Goal: Book appointment/travel/reservation

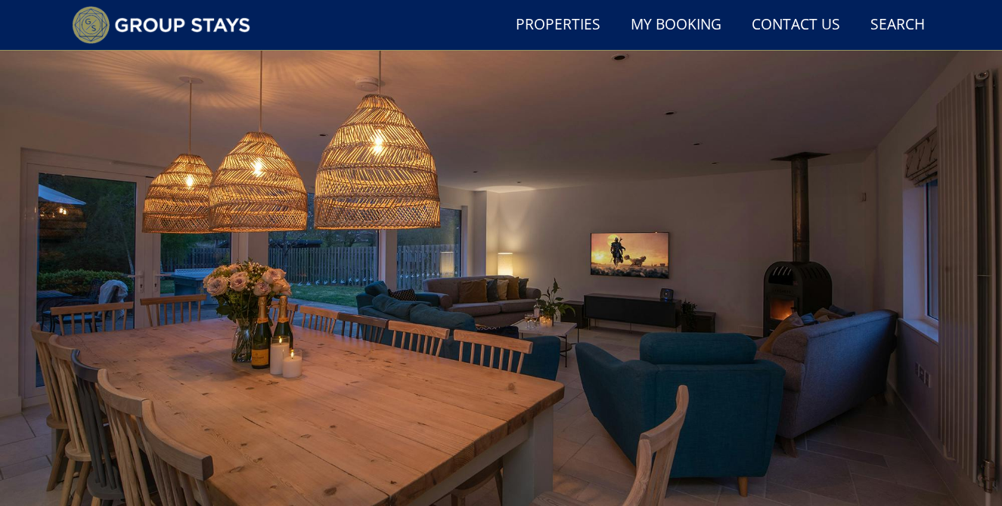
scroll to position [110, 0]
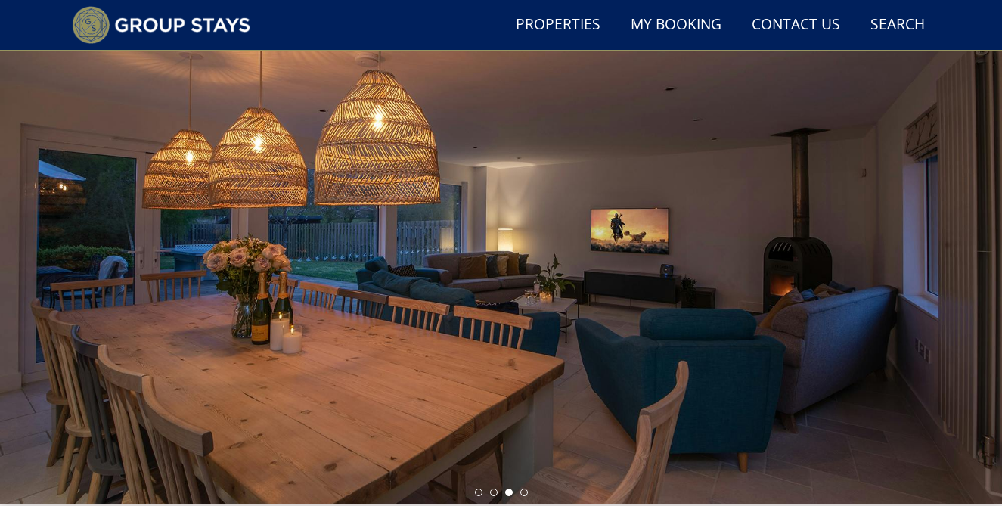
click at [29, 239] on div at bounding box center [501, 238] width 1002 height 529
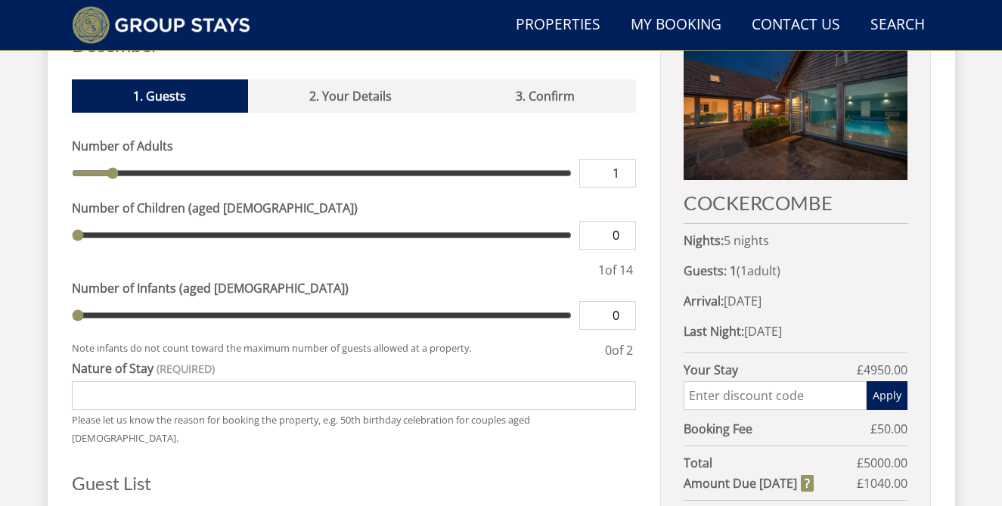
scroll to position [615, 0]
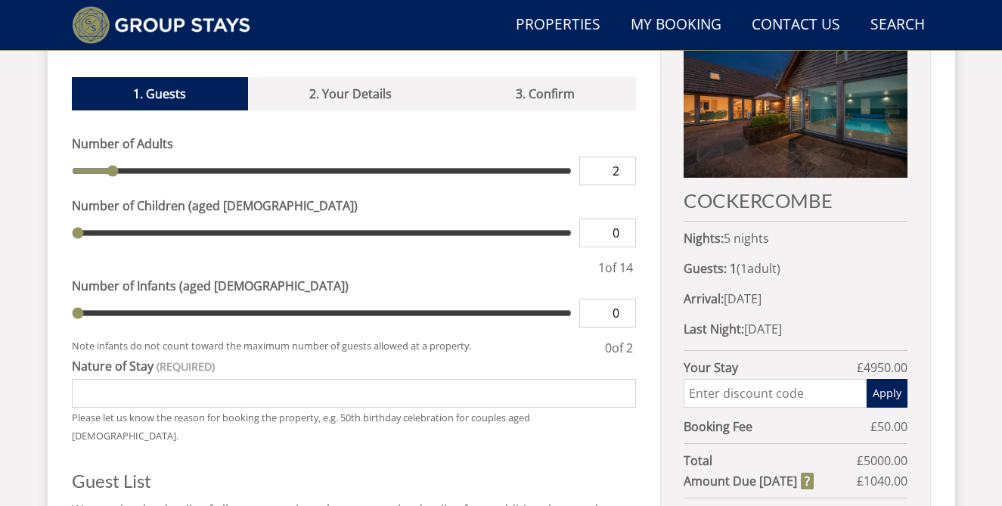
type input "2"
click at [627, 157] on input "2" at bounding box center [607, 171] width 57 height 29
type input "2"
type input "3"
click at [627, 157] on input "3" at bounding box center [607, 171] width 57 height 29
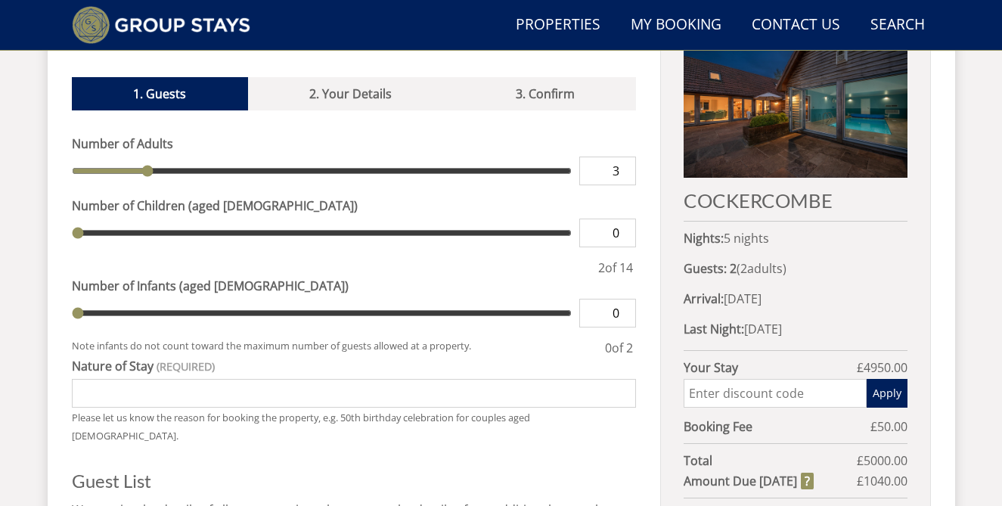
type input "3"
type input "4"
click at [627, 157] on input "4" at bounding box center [607, 171] width 57 height 29
type input "4"
type input "5"
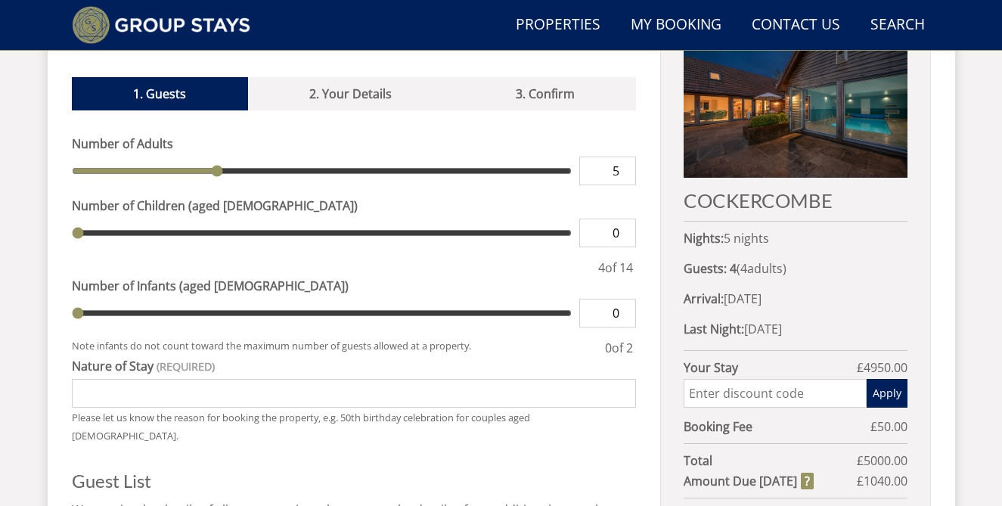
click at [627, 157] on input "5" at bounding box center [607, 171] width 57 height 29
type input "5"
type input "6"
click at [627, 157] on input "6" at bounding box center [607, 171] width 57 height 29
type input "6"
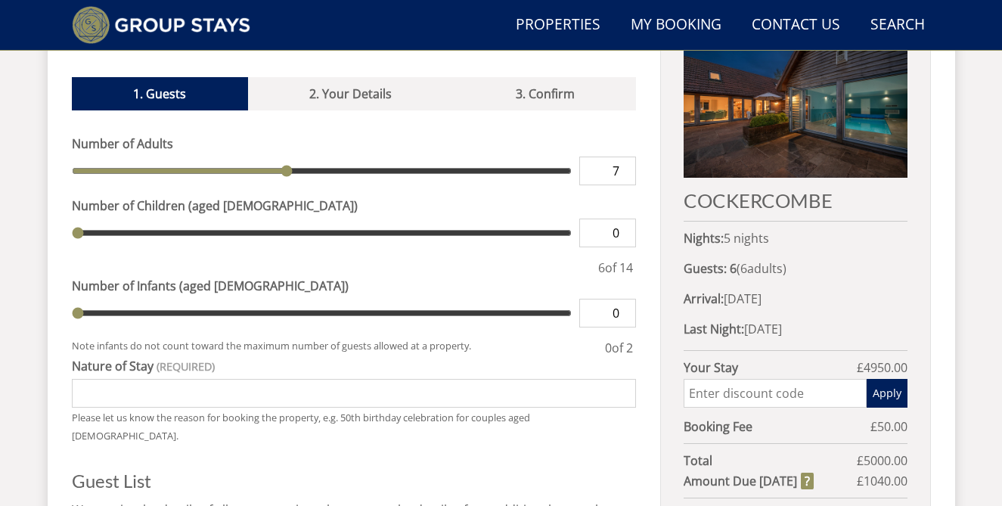
type input "7"
click at [627, 157] on input "7" at bounding box center [607, 171] width 57 height 29
type input "7"
type input "8"
click at [627, 157] on input "8" at bounding box center [607, 171] width 57 height 29
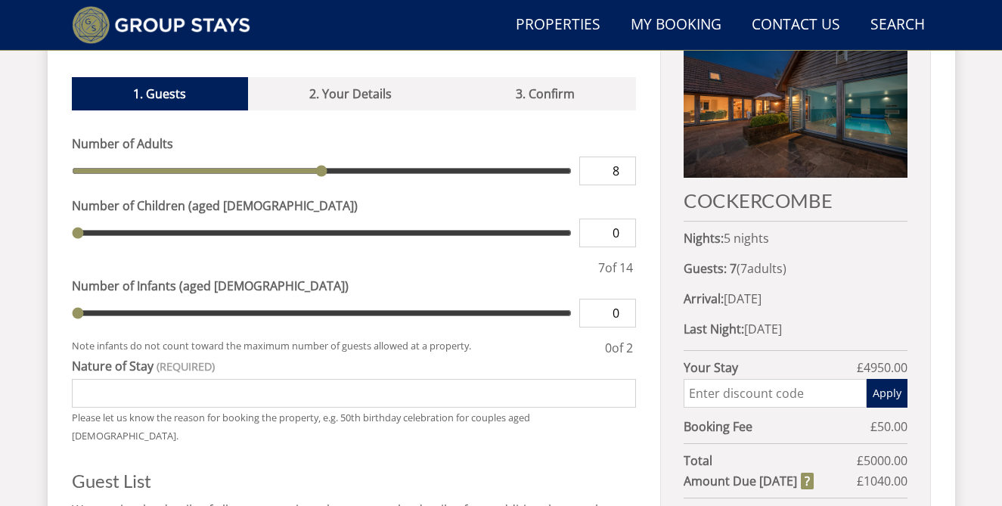
type input "8"
type input "9"
click at [627, 157] on input "9" at bounding box center [607, 171] width 57 height 29
type input "9"
type input "10"
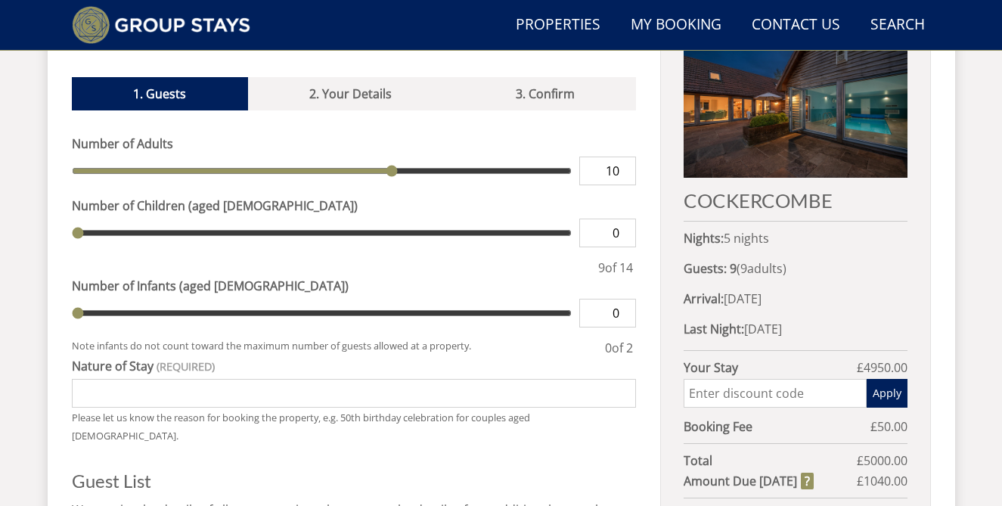
click at [627, 157] on input "10" at bounding box center [607, 171] width 57 height 29
type input "10"
type input "11"
click at [627, 157] on input "11" at bounding box center [607, 171] width 57 height 29
type input "11"
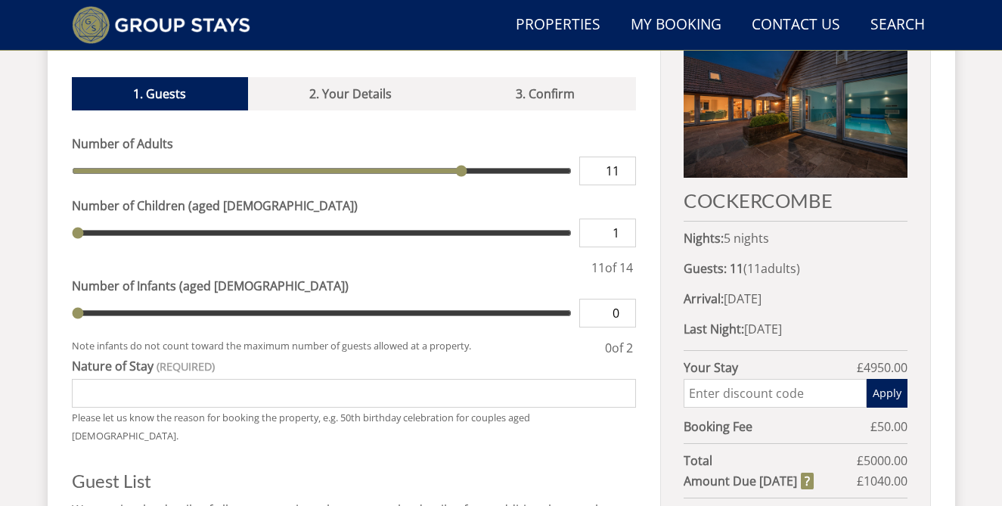
type input "1"
click at [626, 219] on input "1" at bounding box center [607, 233] width 57 height 29
type input "1"
type input "2"
click at [626, 219] on input "2" at bounding box center [607, 233] width 57 height 29
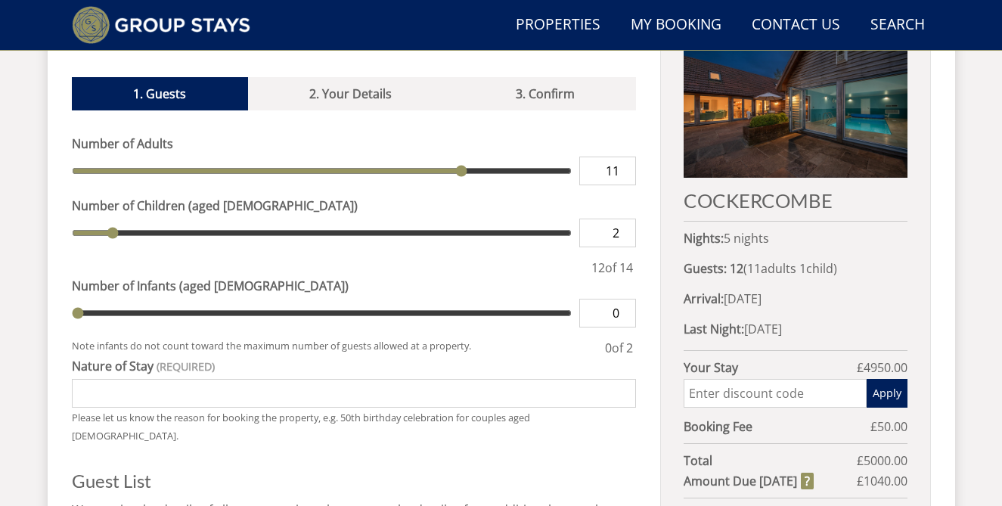
type input "2"
type input "3"
click at [626, 219] on input "3" at bounding box center [607, 233] width 57 height 29
type input "3"
type input "1"
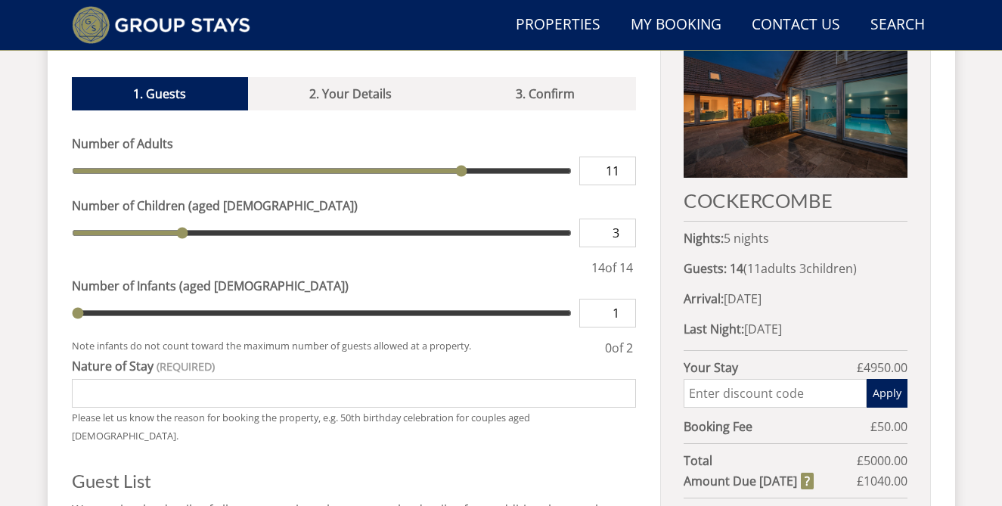
click at [627, 299] on input "1" at bounding box center [607, 313] width 57 height 29
type input "1"
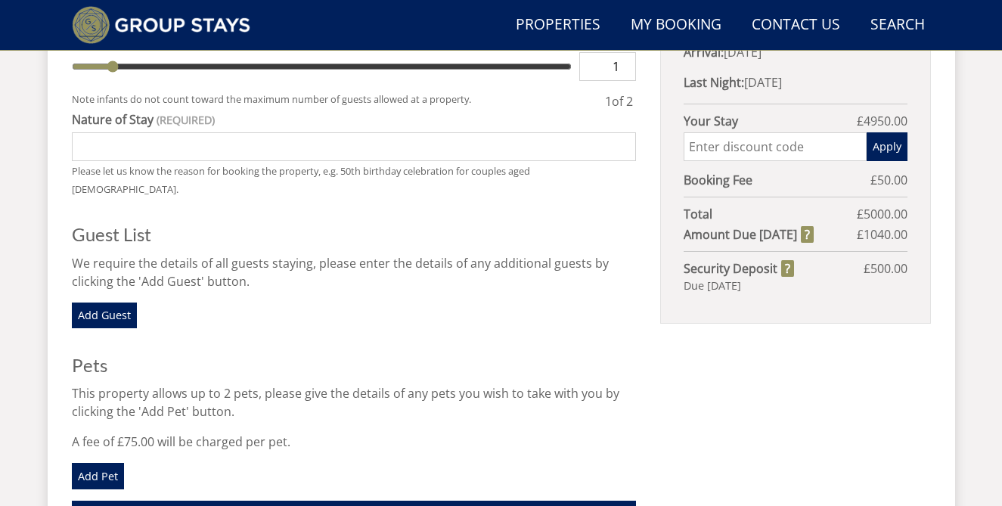
scroll to position [872, 0]
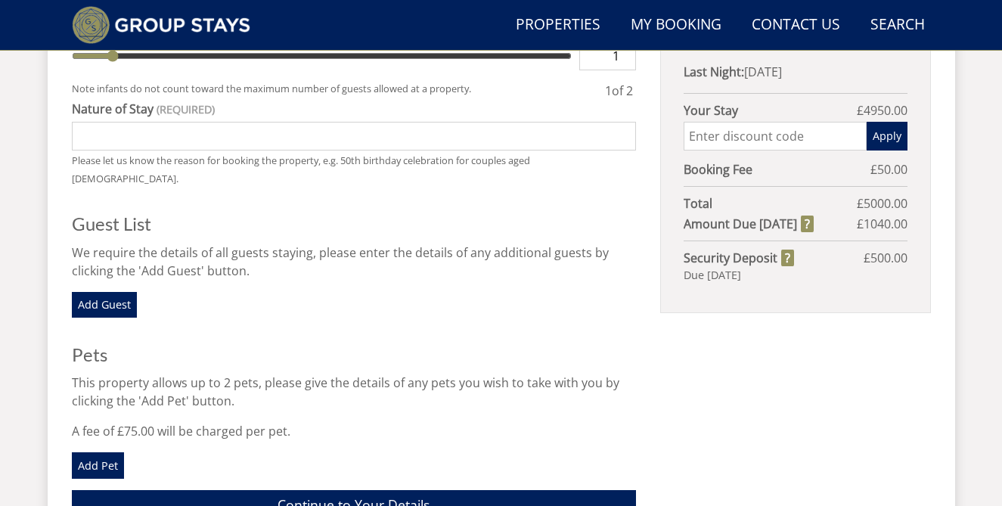
click at [95, 122] on input "Nature of Stay" at bounding box center [354, 136] width 565 height 29
click at [77, 122] on input "christmas" at bounding box center [354, 136] width 565 height 29
type input "family christmas"
click at [110, 292] on link "Add Guest" at bounding box center [104, 305] width 65 height 26
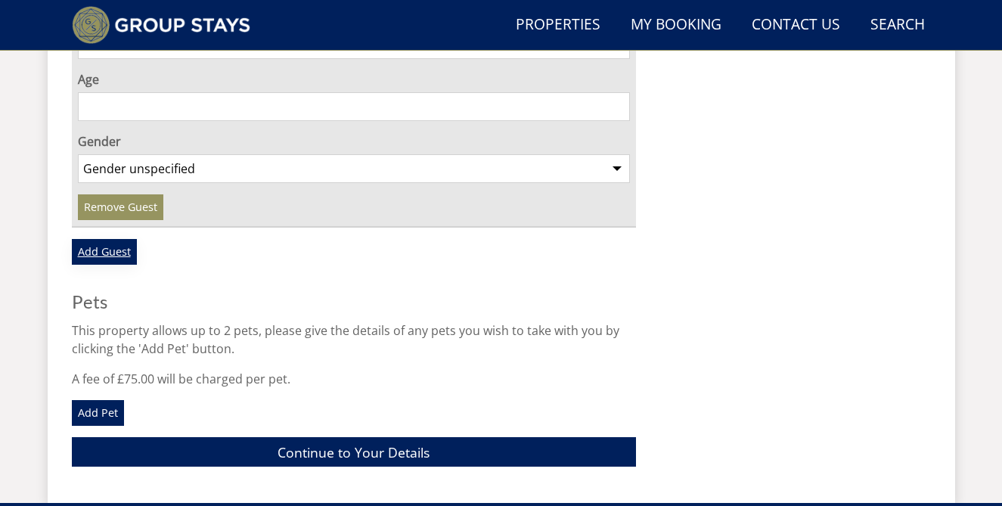
scroll to position [1233, 0]
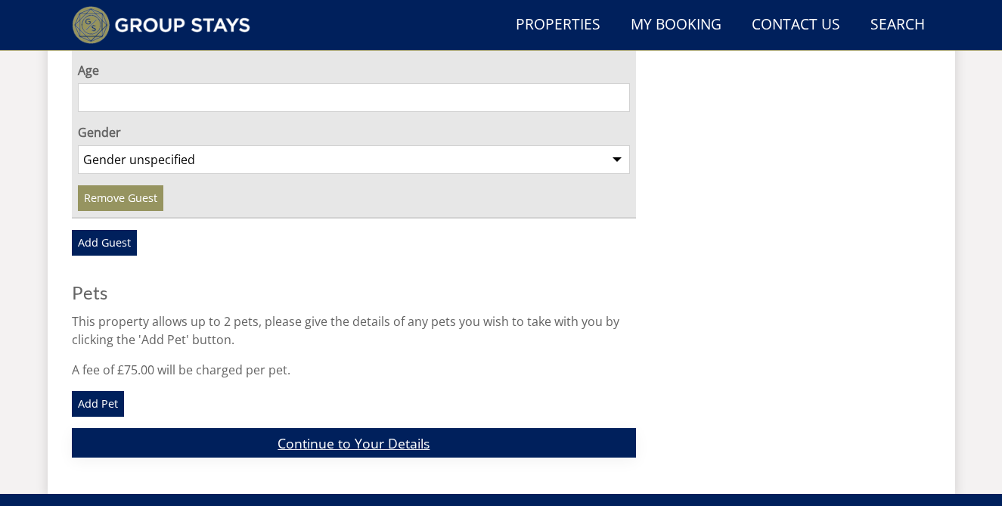
click at [278, 428] on link "Continue to Your Details" at bounding box center [354, 442] width 565 height 29
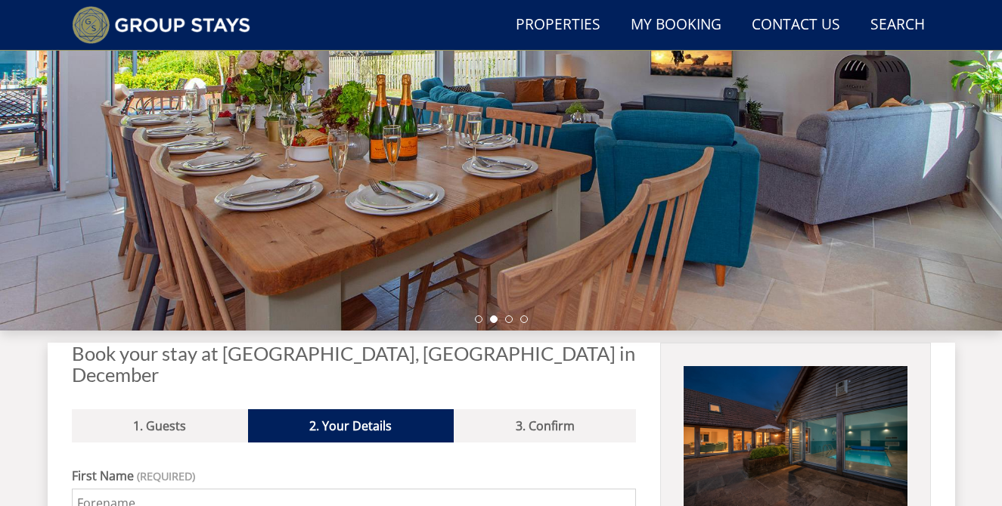
scroll to position [367, 0]
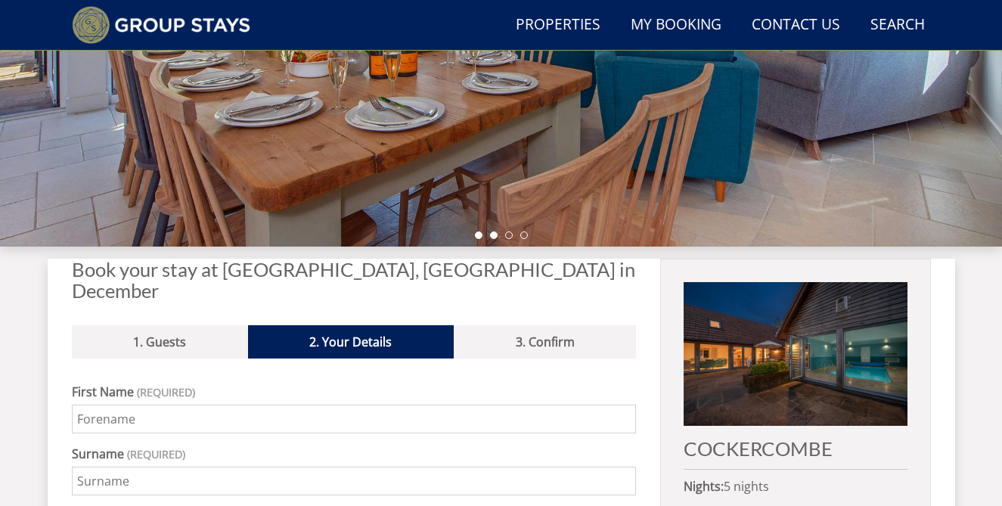
click at [480, 235] on li at bounding box center [479, 235] width 8 height 8
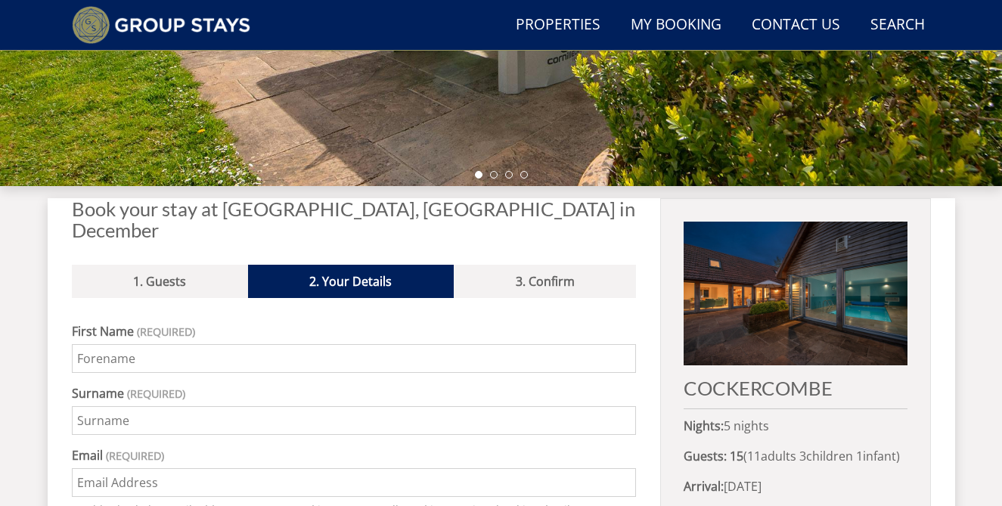
scroll to position [437, 0]
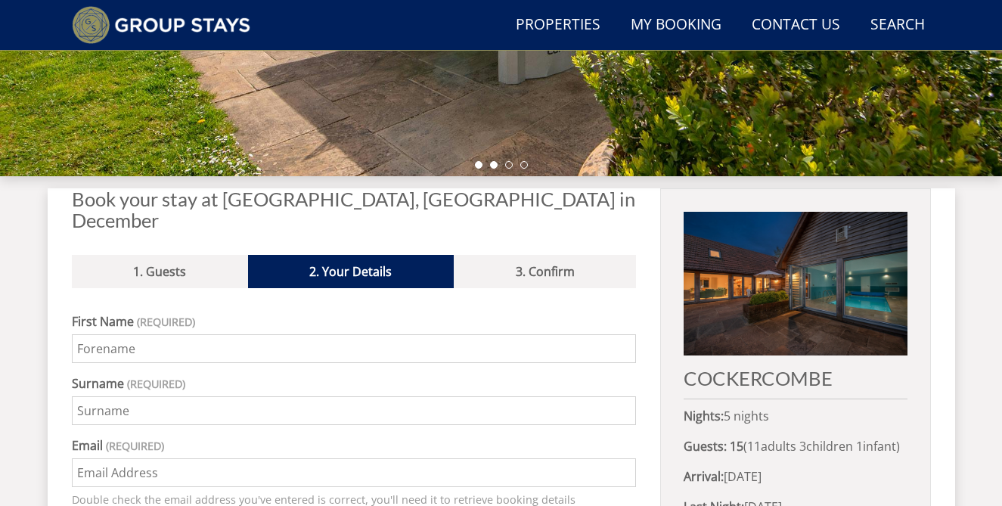
click at [492, 166] on li at bounding box center [494, 165] width 8 height 8
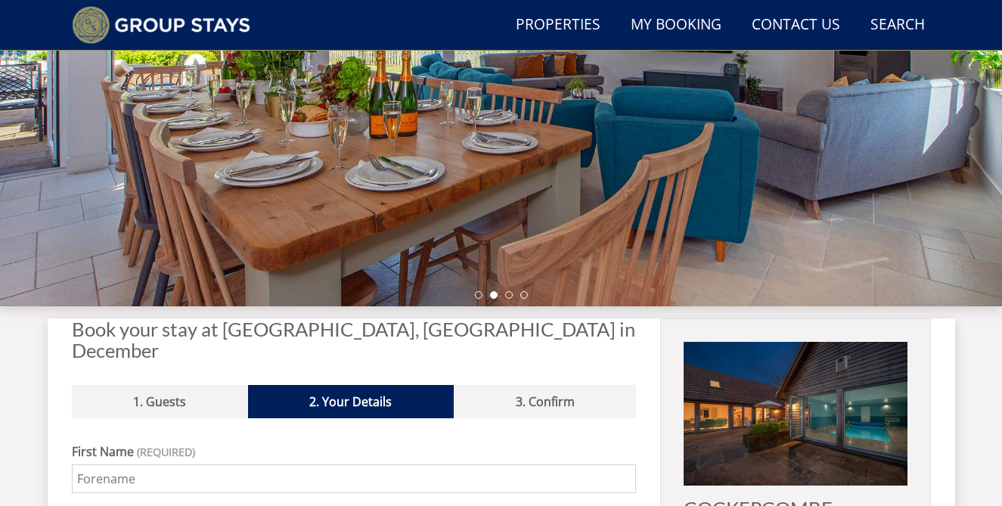
scroll to position [293, 0]
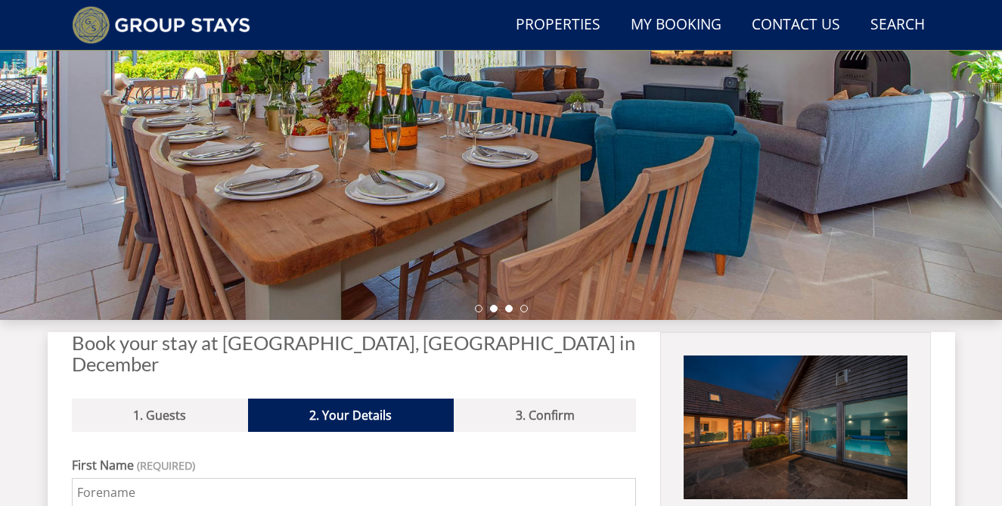
click at [509, 311] on li at bounding box center [509, 309] width 8 height 8
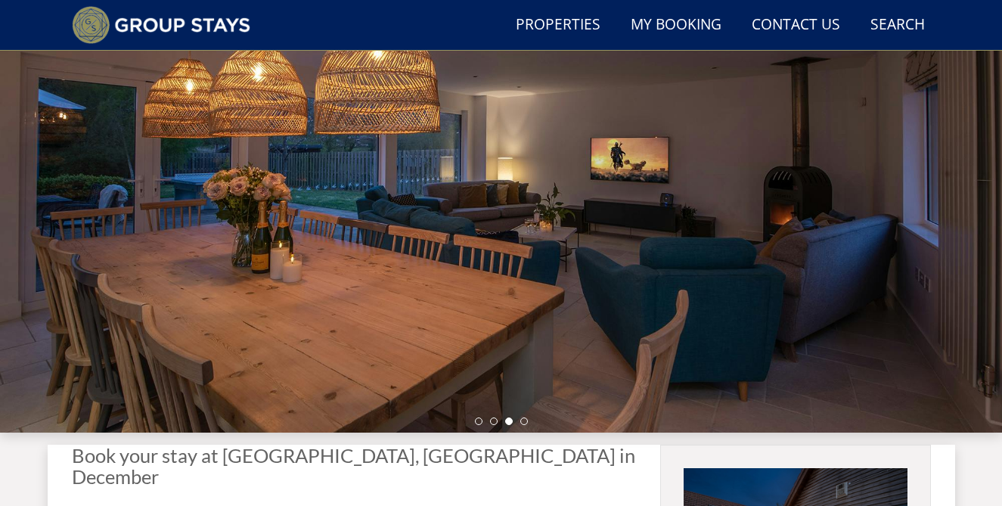
scroll to position [182, 0]
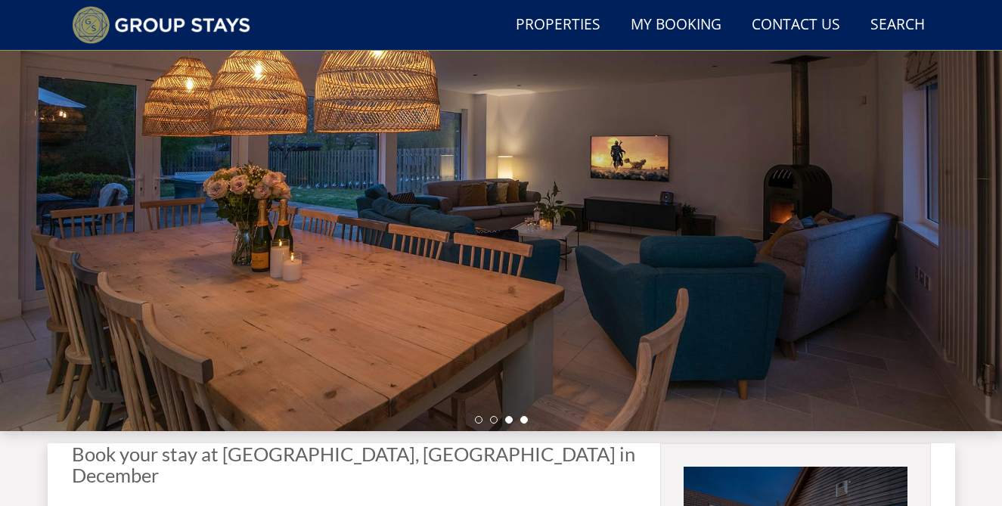
click at [525, 421] on li at bounding box center [524, 420] width 8 height 8
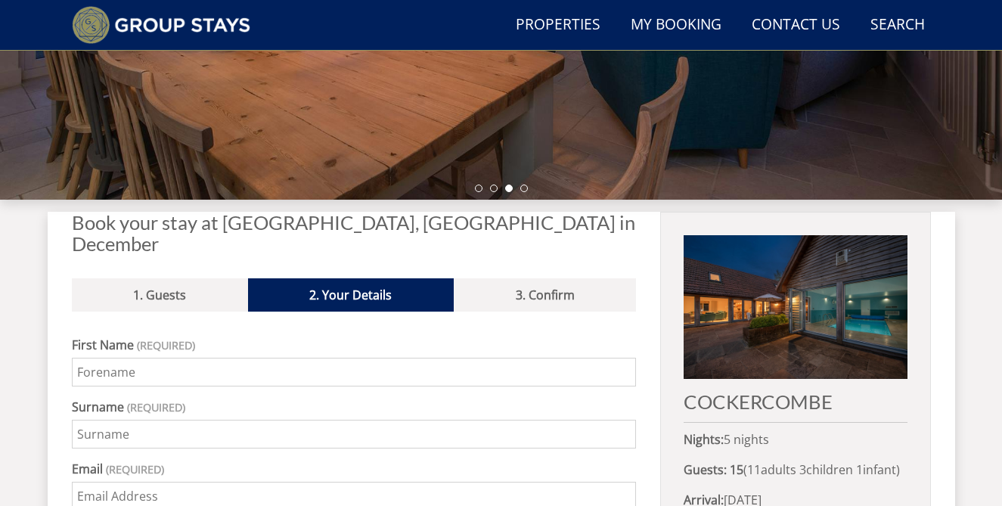
scroll to position [420, 0]
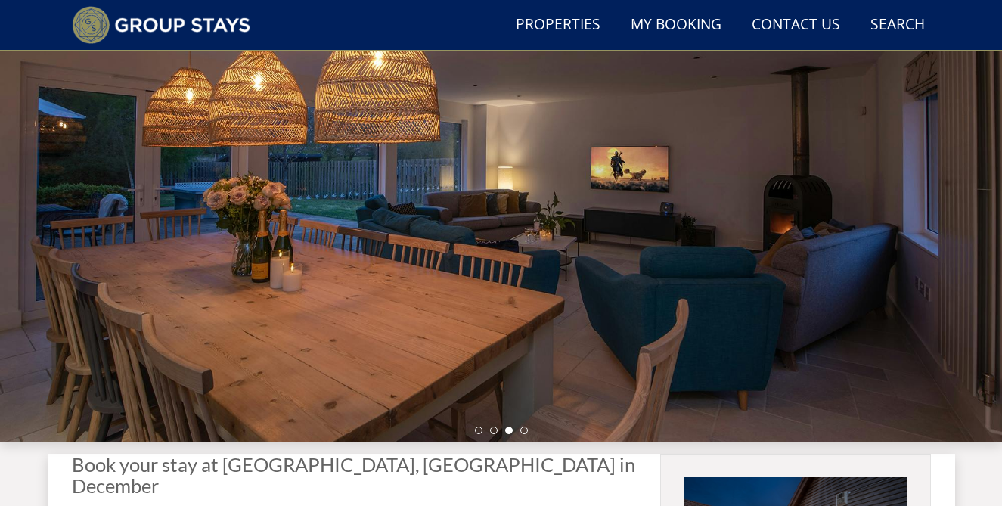
scroll to position [280, 0]
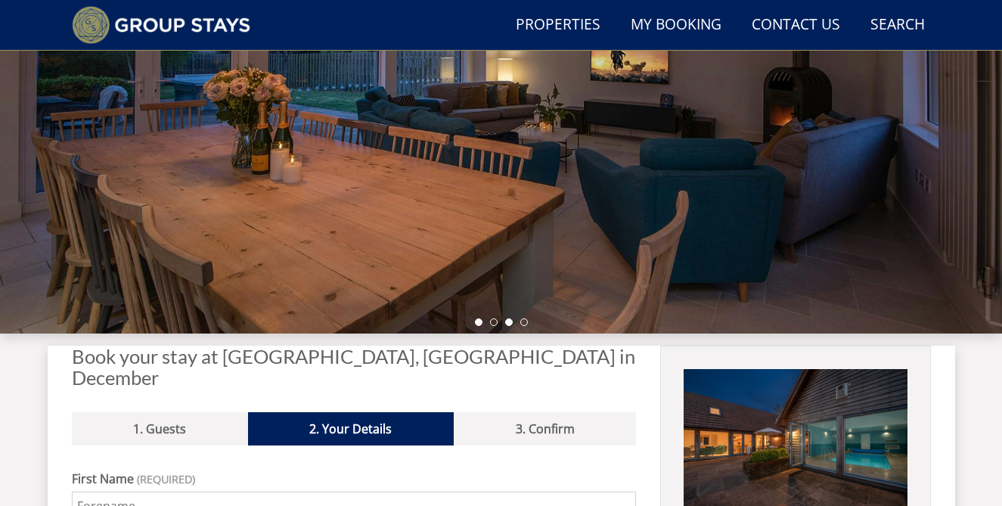
click at [478, 324] on li at bounding box center [479, 322] width 8 height 8
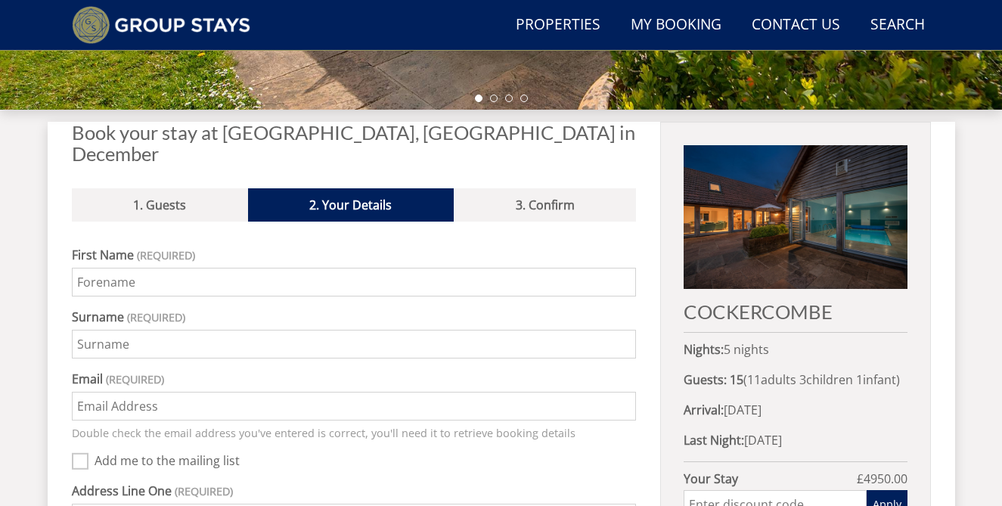
scroll to position [508, 0]
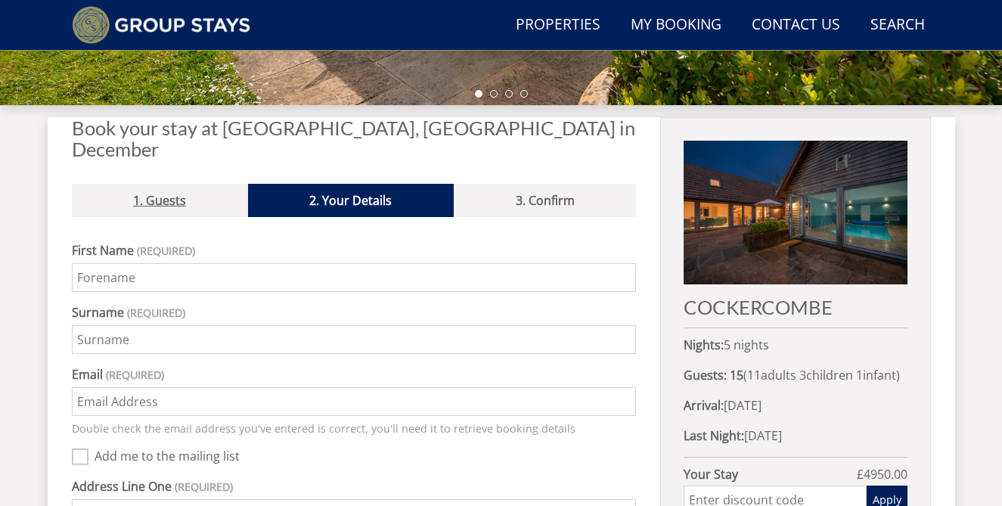
click at [163, 184] on link "1. Guests" at bounding box center [160, 200] width 176 height 33
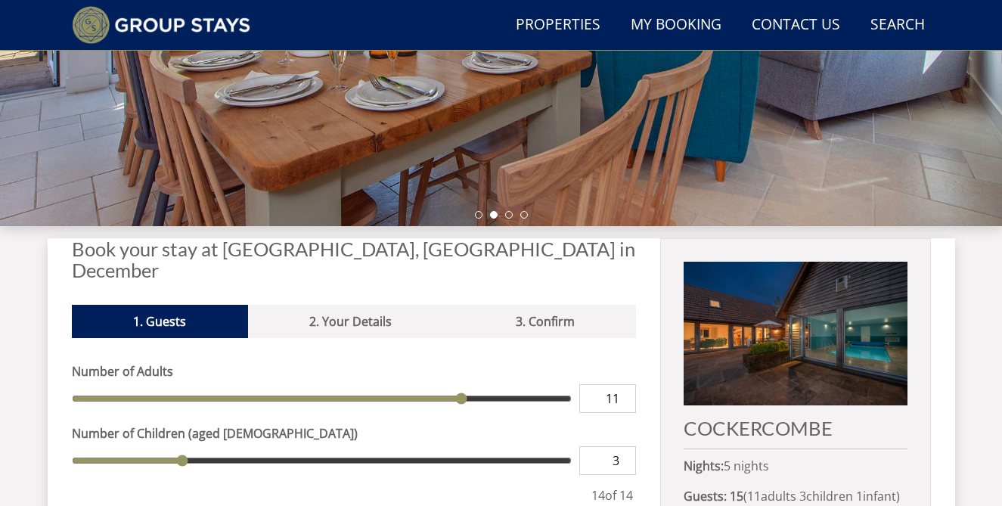
scroll to position [389, 0]
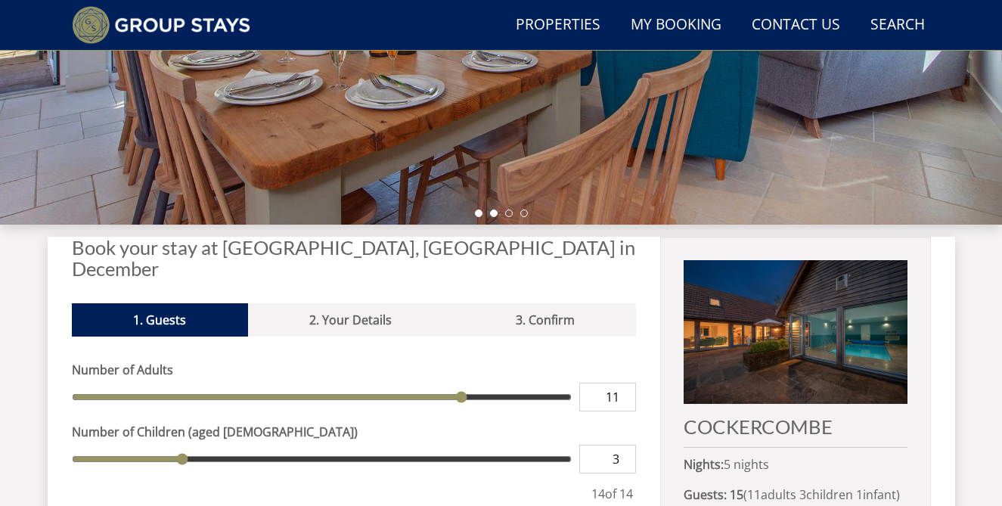
click at [476, 209] on li at bounding box center [479, 213] width 8 height 8
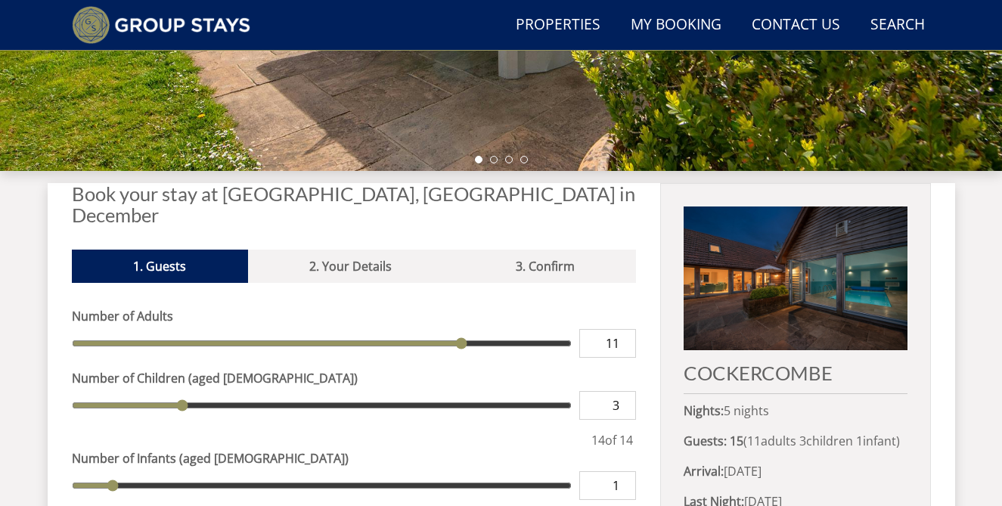
scroll to position [453, 0]
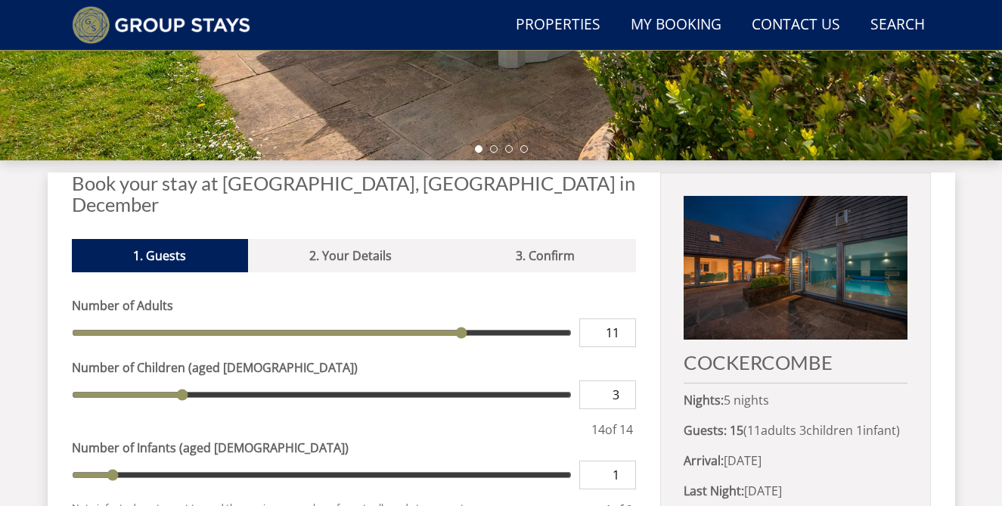
click at [761, 287] on img at bounding box center [795, 268] width 223 height 144
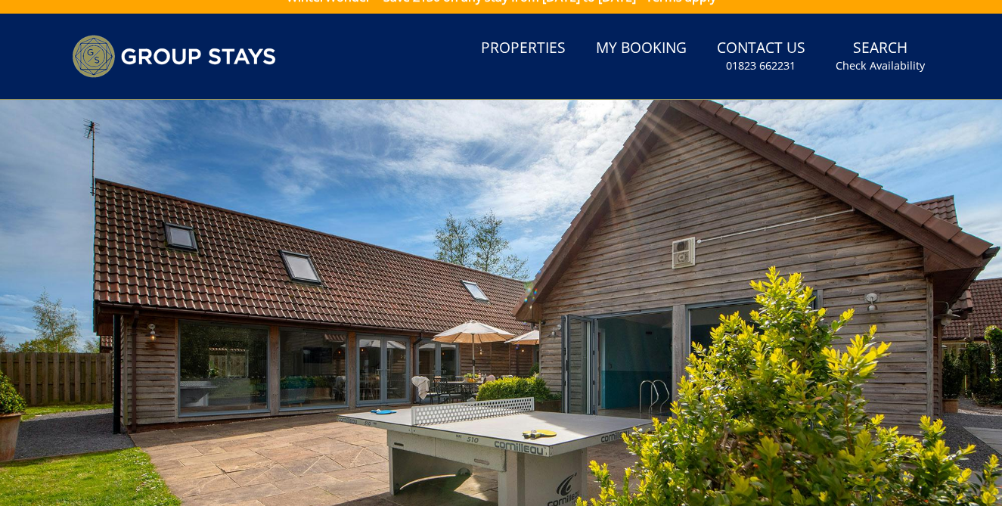
scroll to position [20, 0]
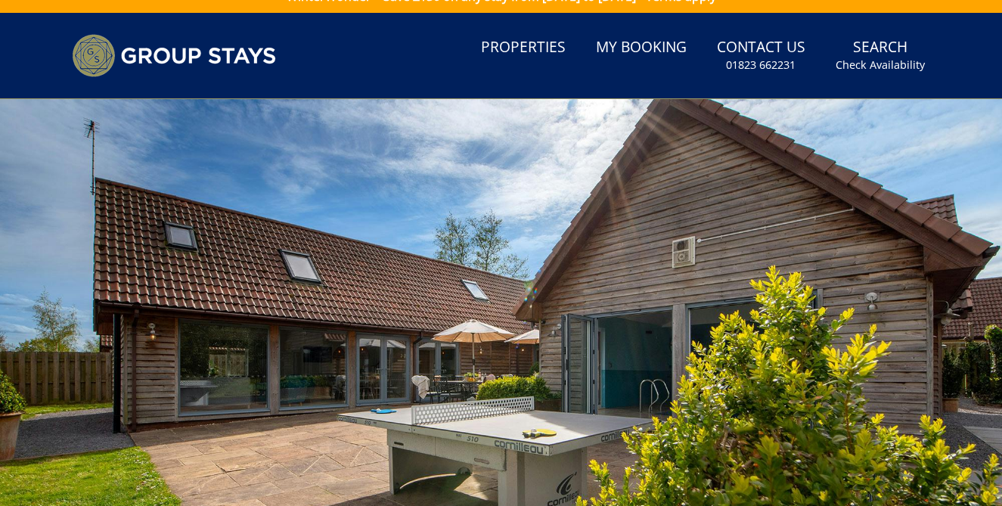
click at [287, 273] on div at bounding box center [501, 363] width 1002 height 529
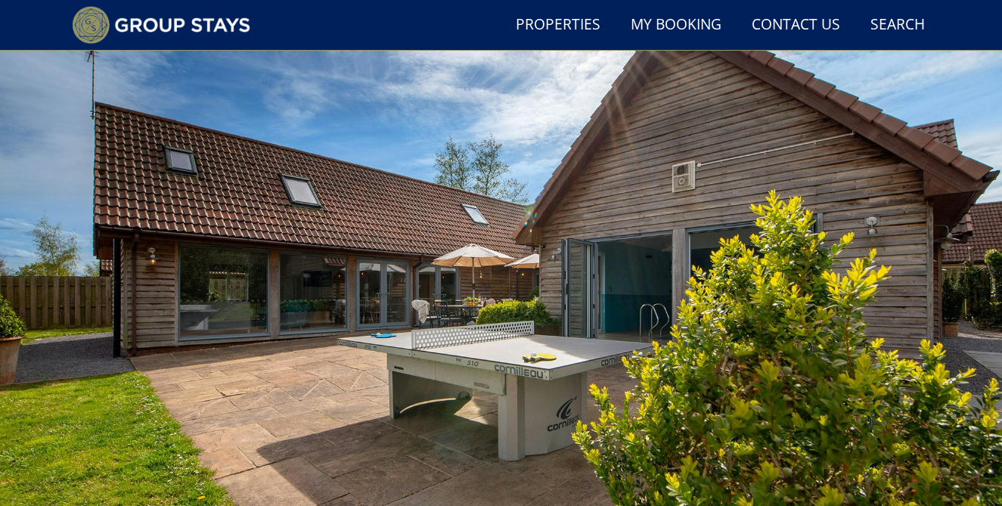
scroll to position [136, 0]
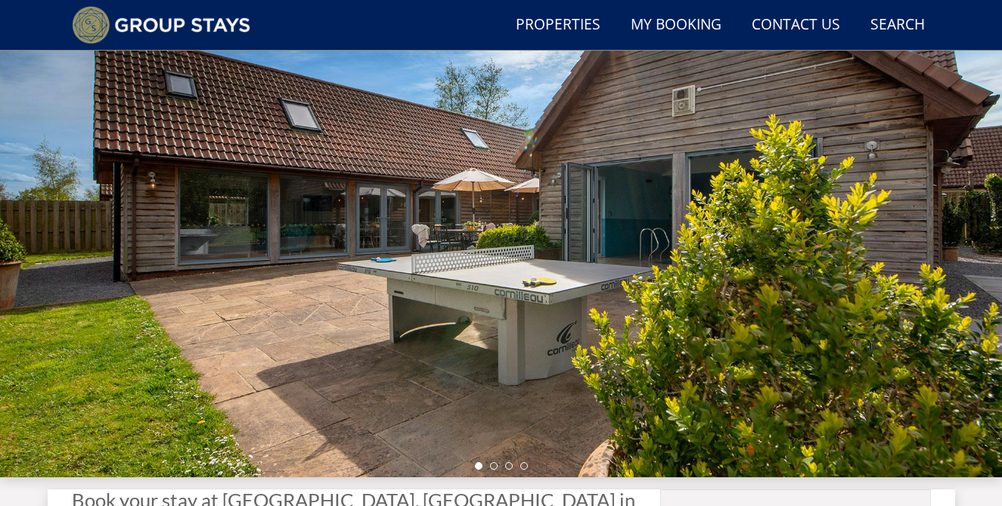
click at [287, 273] on div at bounding box center [501, 212] width 1002 height 529
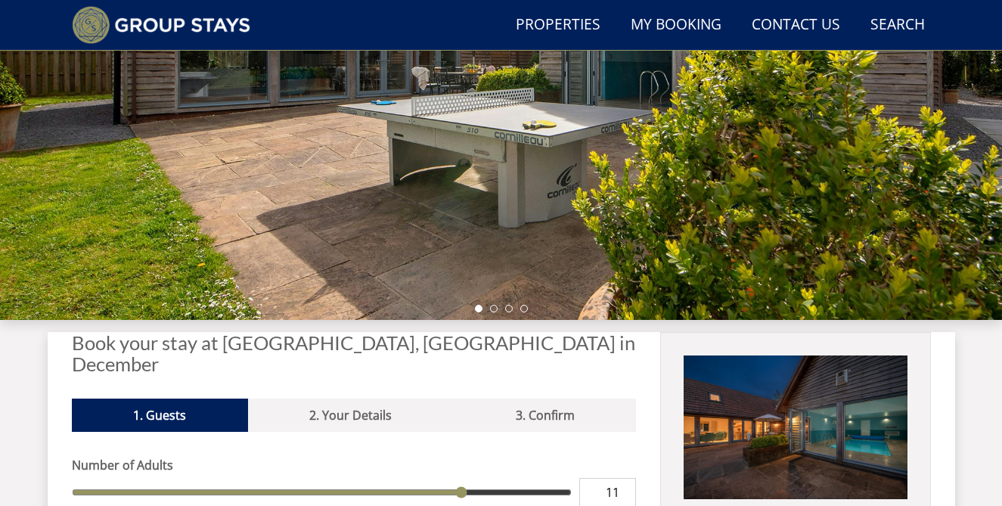
scroll to position [329, 0]
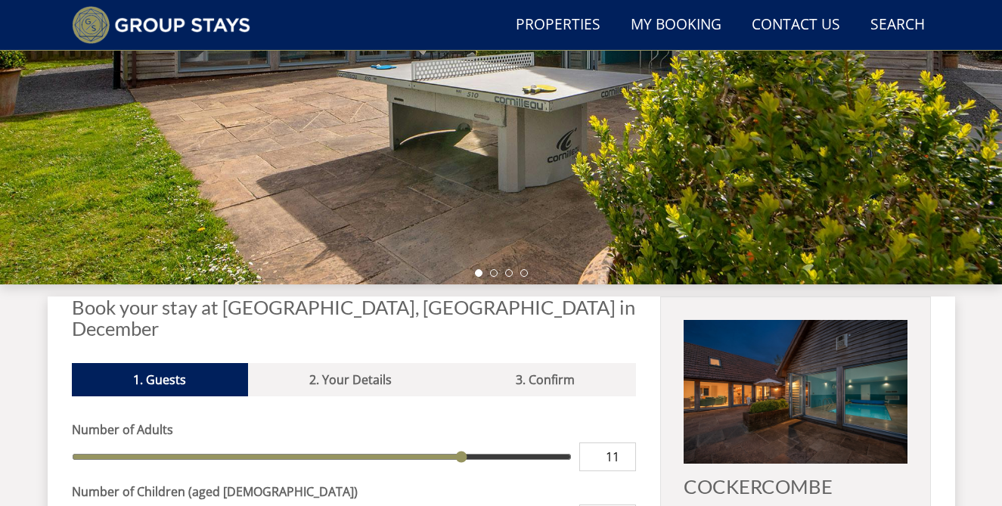
click at [286, 309] on h2 "Book your stay at [GEOGRAPHIC_DATA], [GEOGRAPHIC_DATA] in December" at bounding box center [354, 317] width 565 height 42
click at [172, 29] on img at bounding box center [161, 25] width 179 height 38
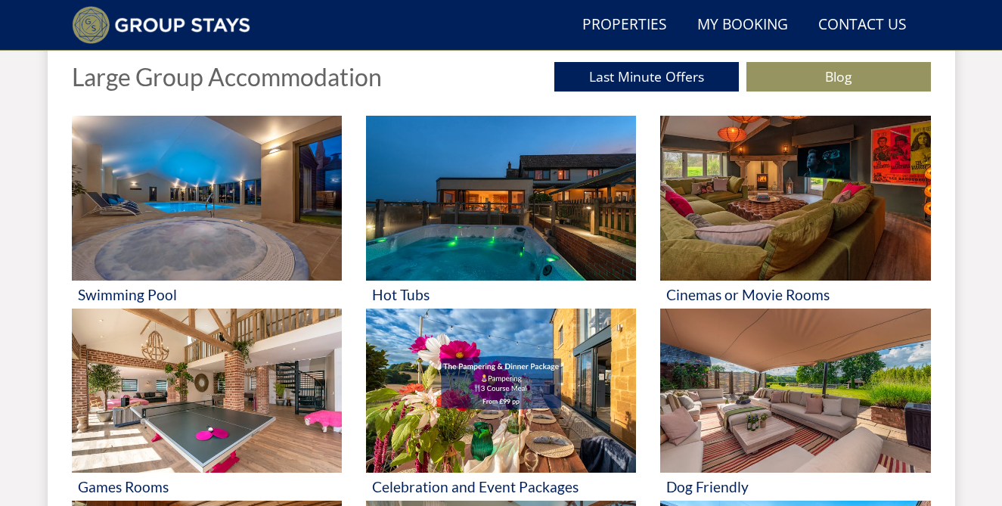
scroll to position [580, 0]
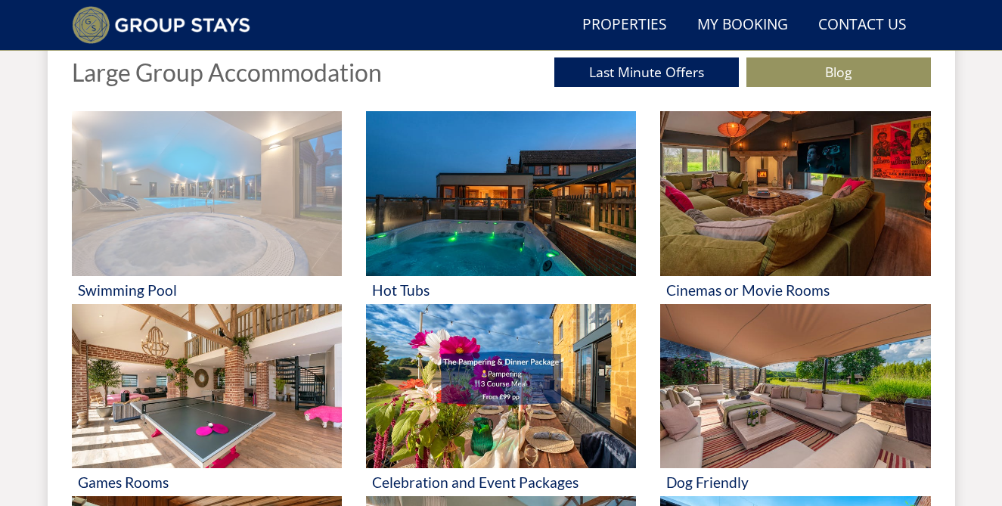
click at [219, 207] on img at bounding box center [207, 193] width 270 height 165
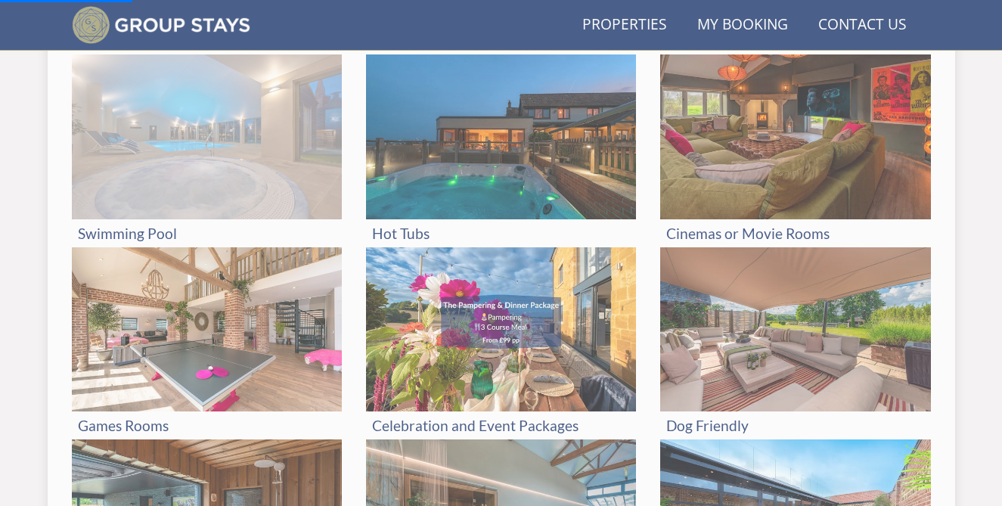
scroll to position [642, 0]
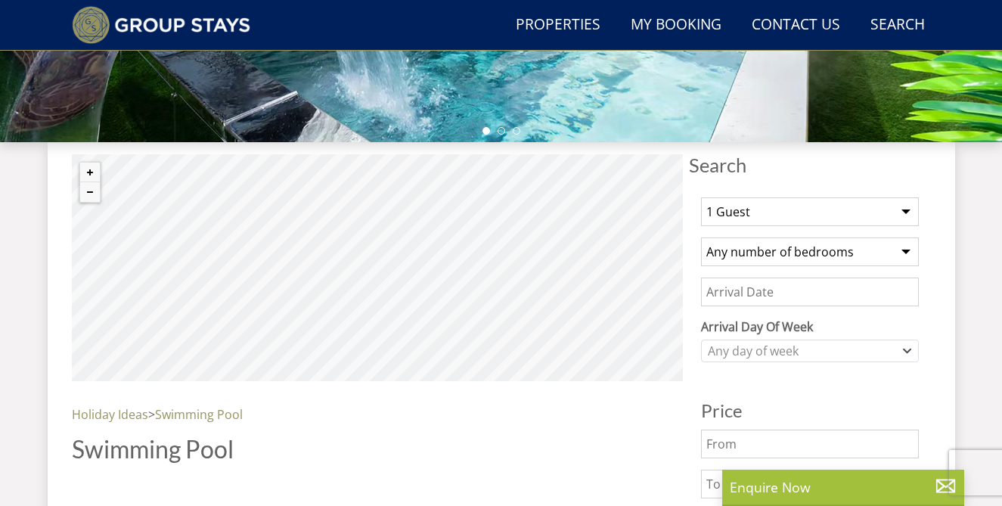
scroll to position [479, 0]
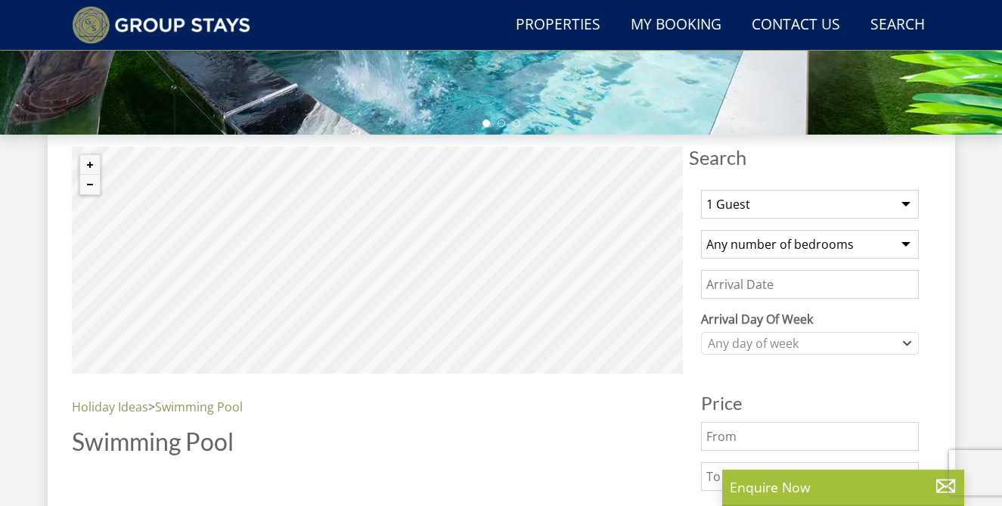
click at [904, 210] on select "1 Guest 2 Guests 3 Guests 4 Guests 5 Guests 6 Guests 7 Guests 8 Guests 9 Guests…" at bounding box center [810, 204] width 218 height 29
select select "14"
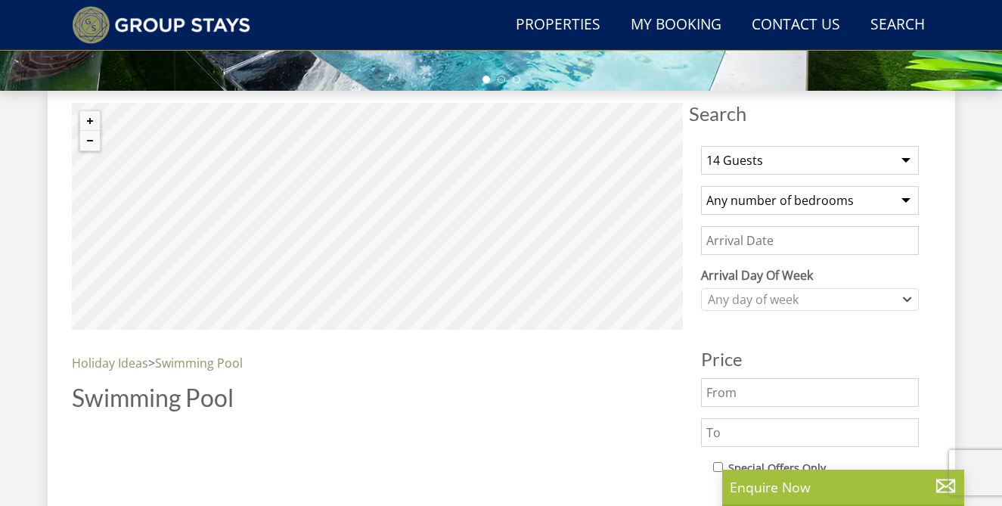
scroll to position [523, 0]
click at [903, 199] on select "Any number of bedrooms 4 Bedrooms 5 Bedrooms 6 Bedrooms 7 Bedrooms 8 Bedrooms 9…" at bounding box center [810, 199] width 218 height 29
select select "6"
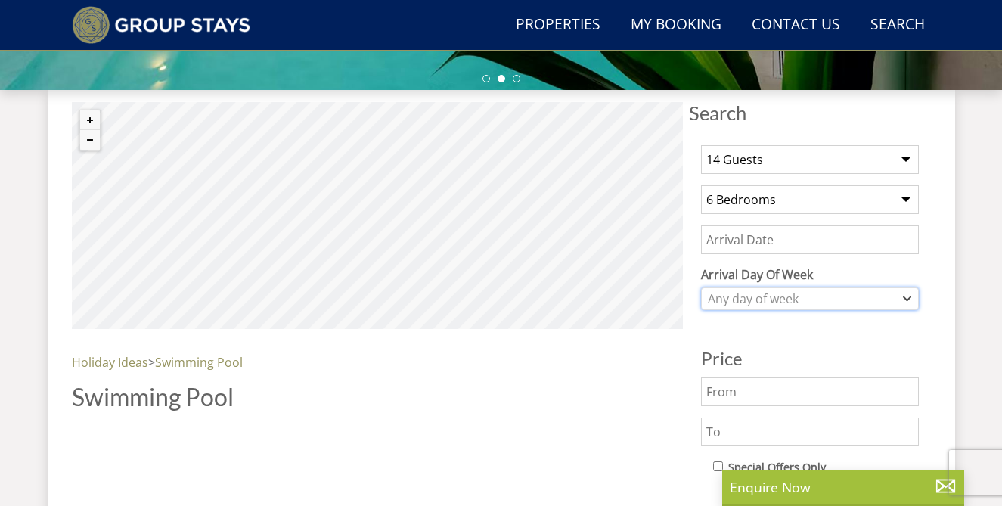
click at [901, 296] on div "Any day of week" at bounding box center [810, 298] width 218 height 23
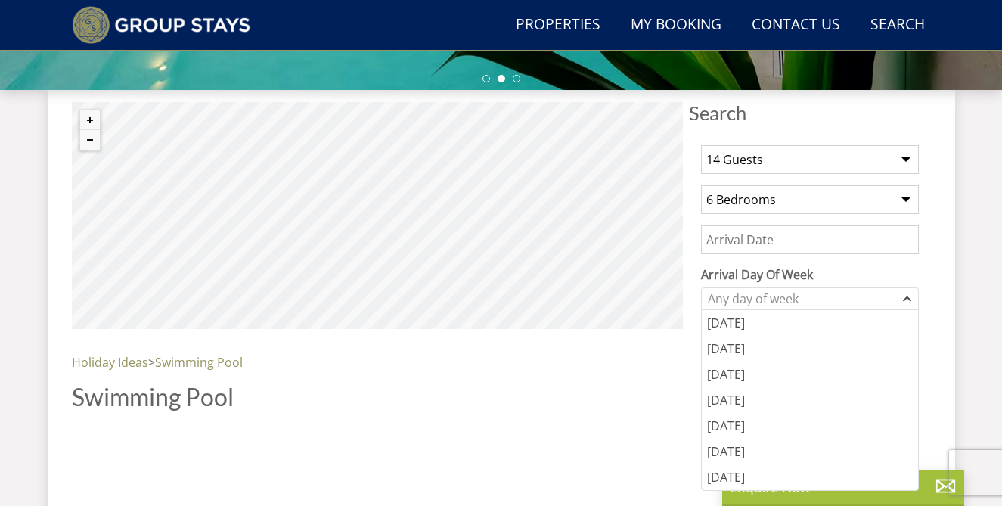
click at [800, 250] on input "Date" at bounding box center [810, 239] width 218 height 29
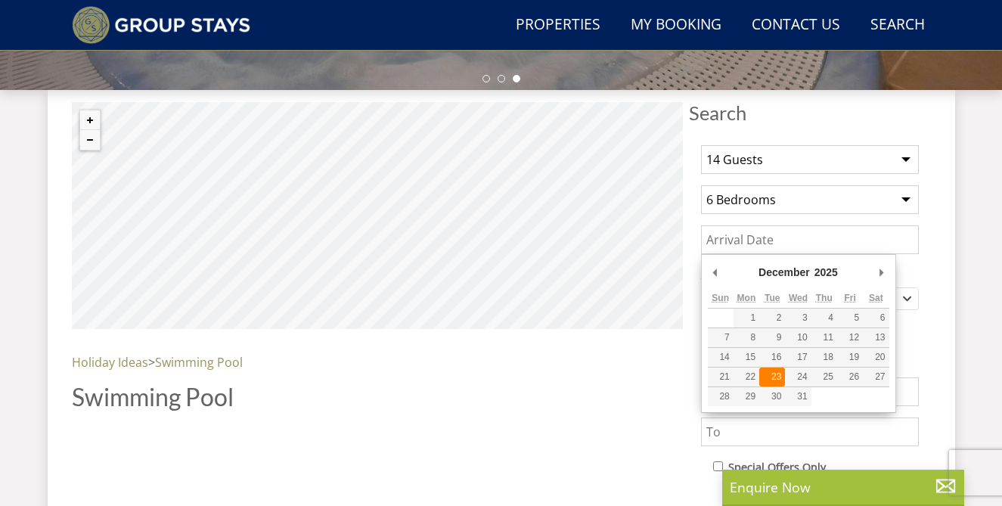
type input "[DATE]"
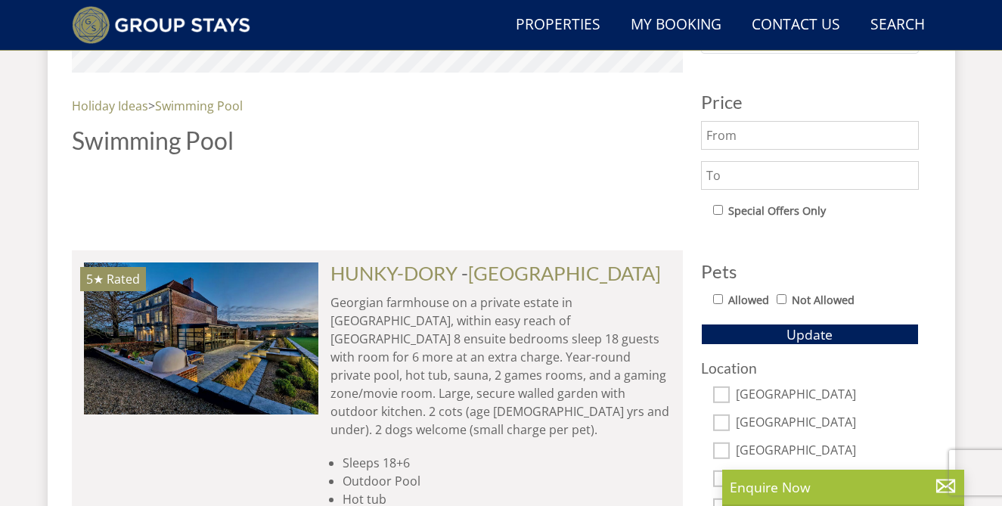
scroll to position [804, 0]
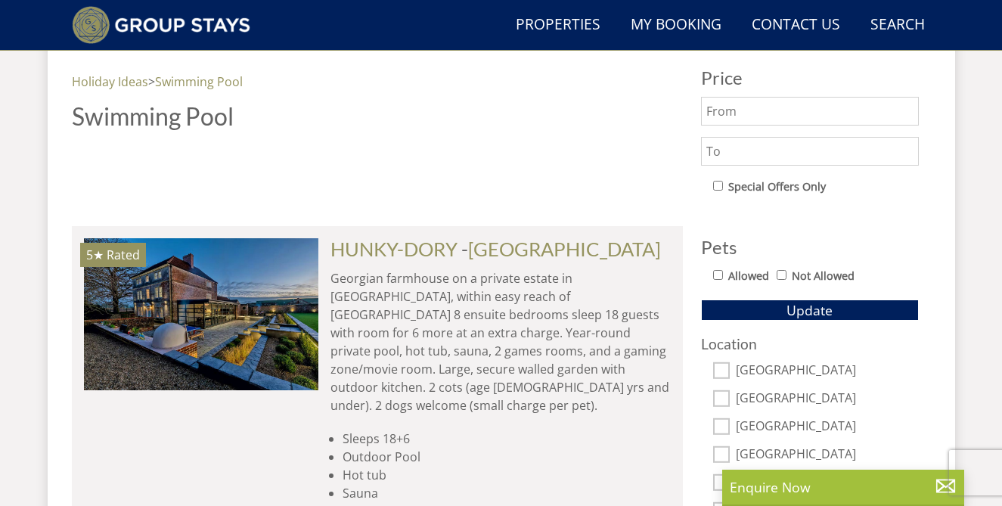
click at [715, 275] on input "Allowed" at bounding box center [718, 275] width 10 height 10
checkbox input "true"
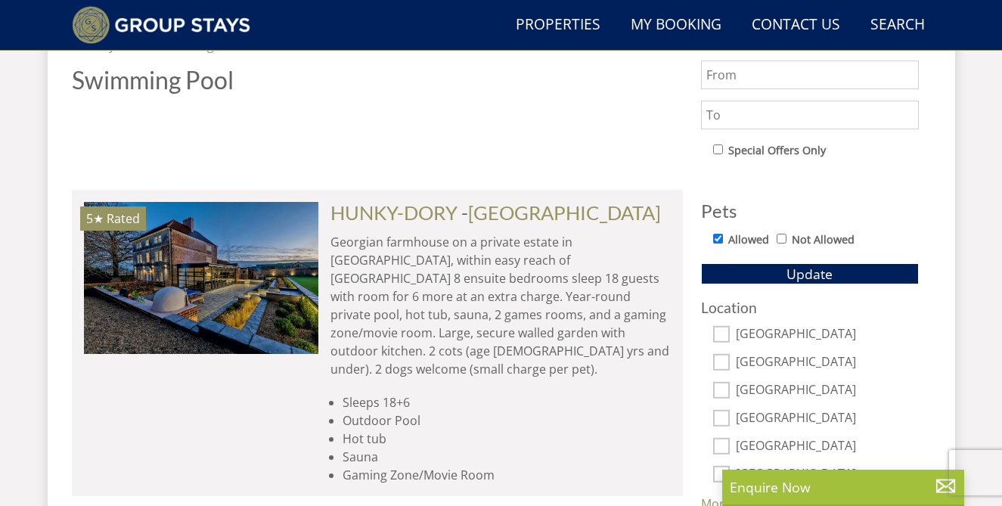
scroll to position [841, 0]
click at [723, 334] on input "[GEOGRAPHIC_DATA]" at bounding box center [721, 333] width 17 height 17
checkbox input "true"
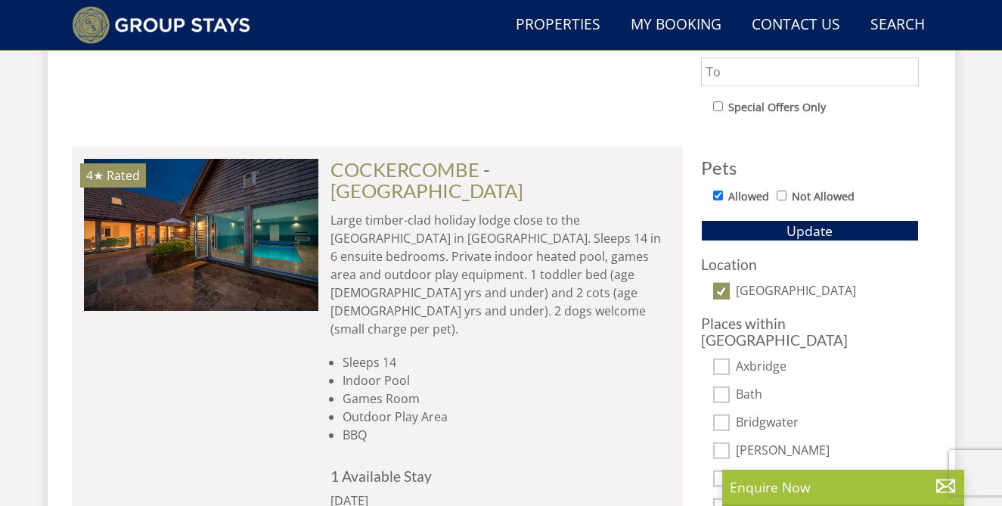
scroll to position [882, 0]
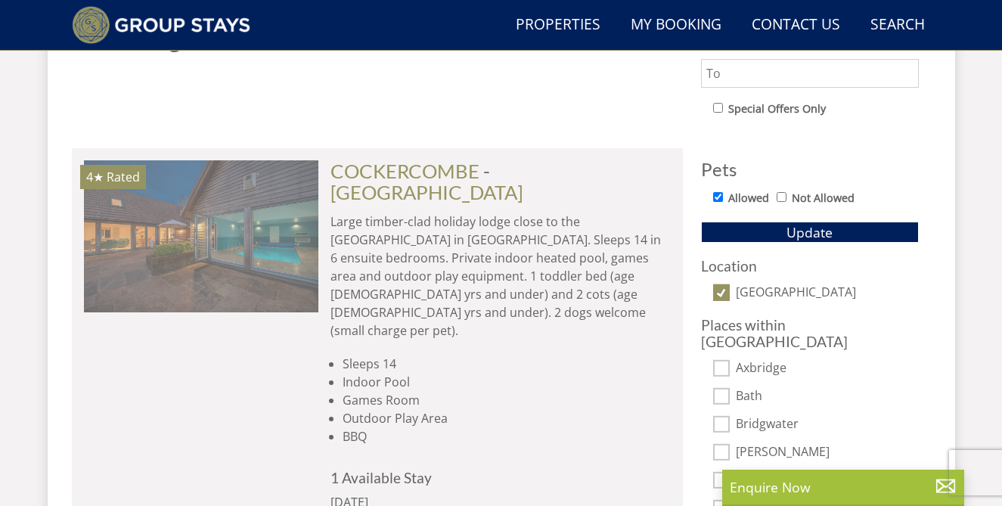
click at [203, 203] on img at bounding box center [201, 235] width 234 height 151
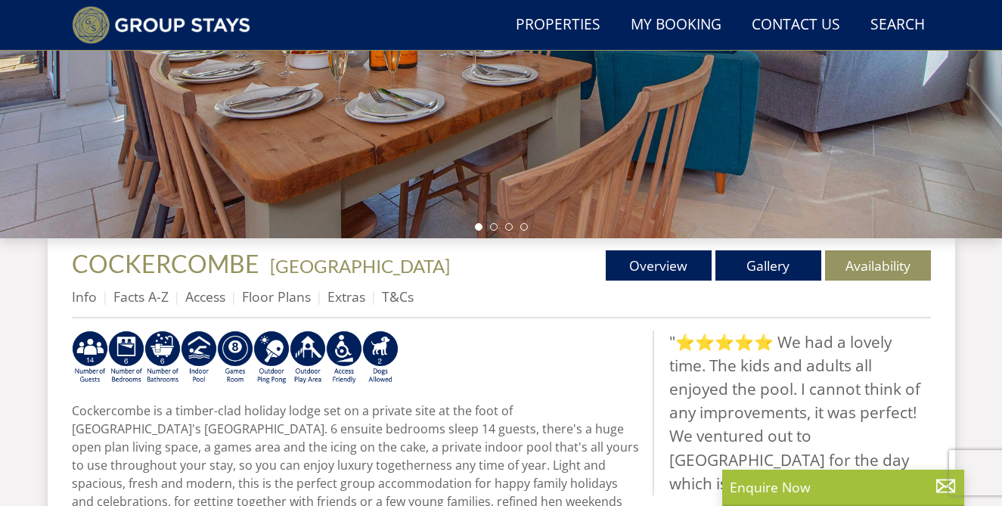
scroll to position [377, 0]
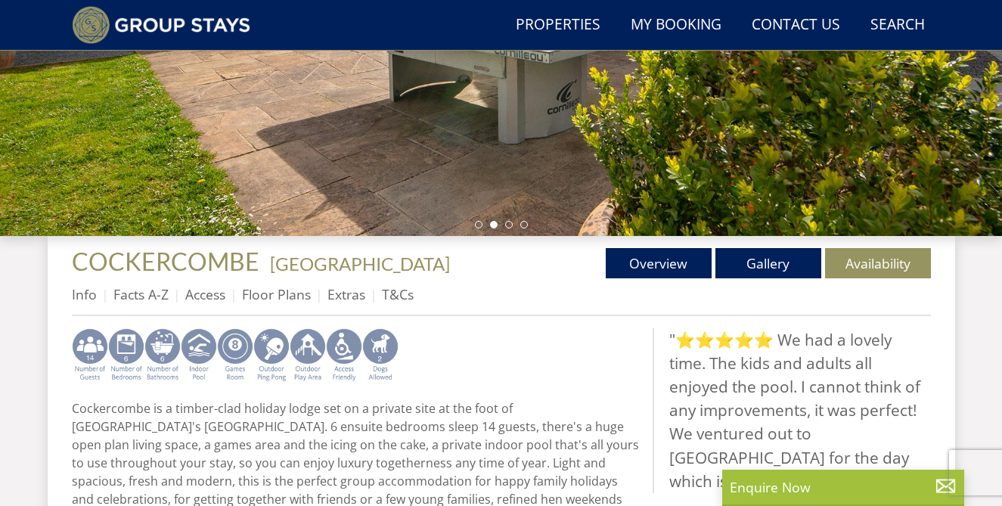
click at [233, 341] on img at bounding box center [235, 355] width 36 height 54
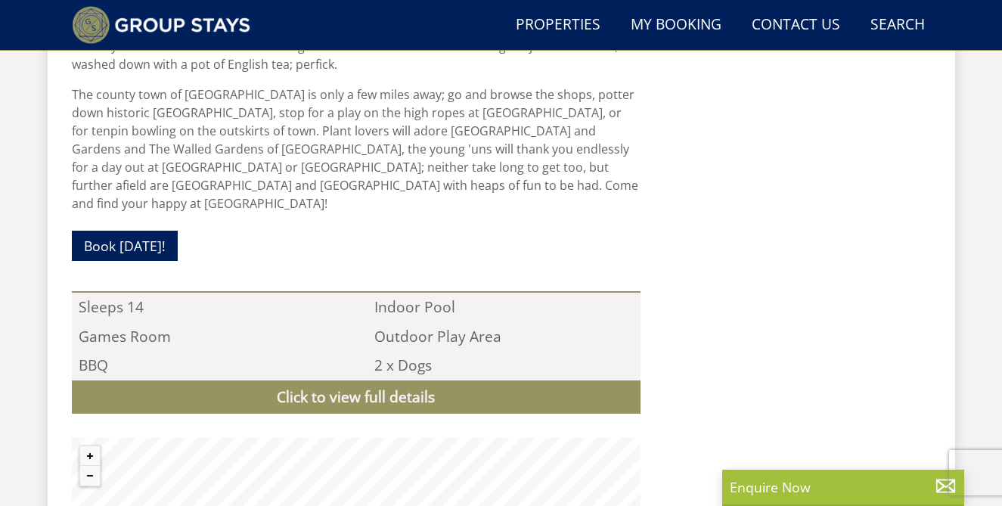
scroll to position [1255, 0]
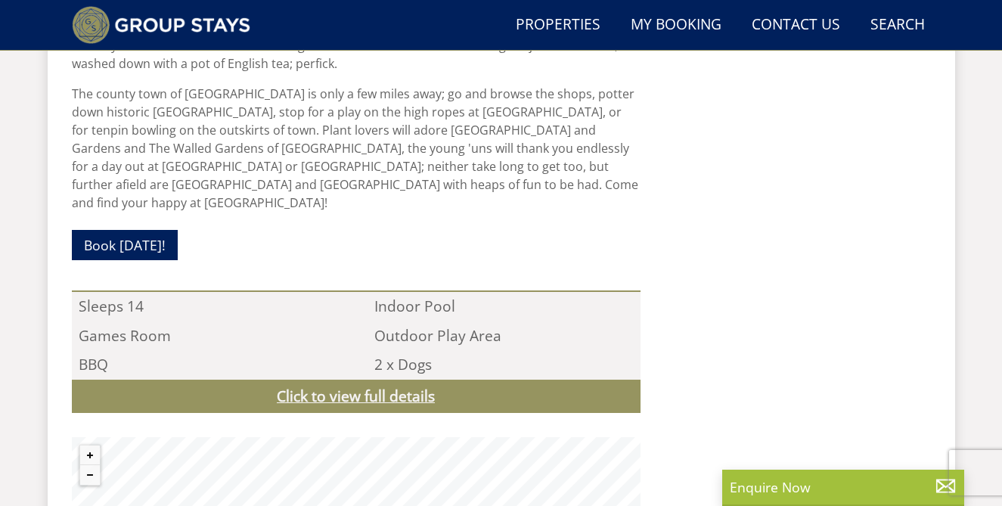
click at [318, 380] on link "Click to view full details" at bounding box center [356, 397] width 569 height 34
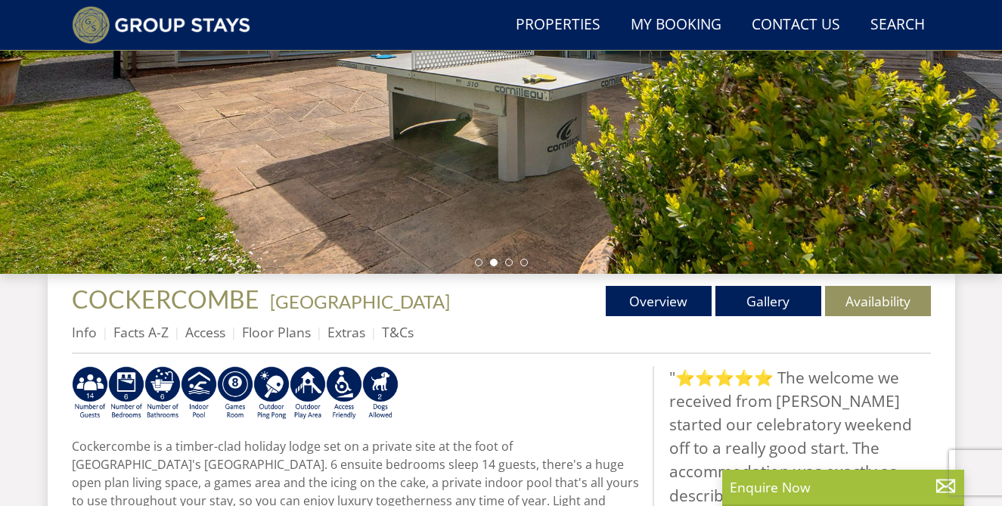
scroll to position [343, 0]
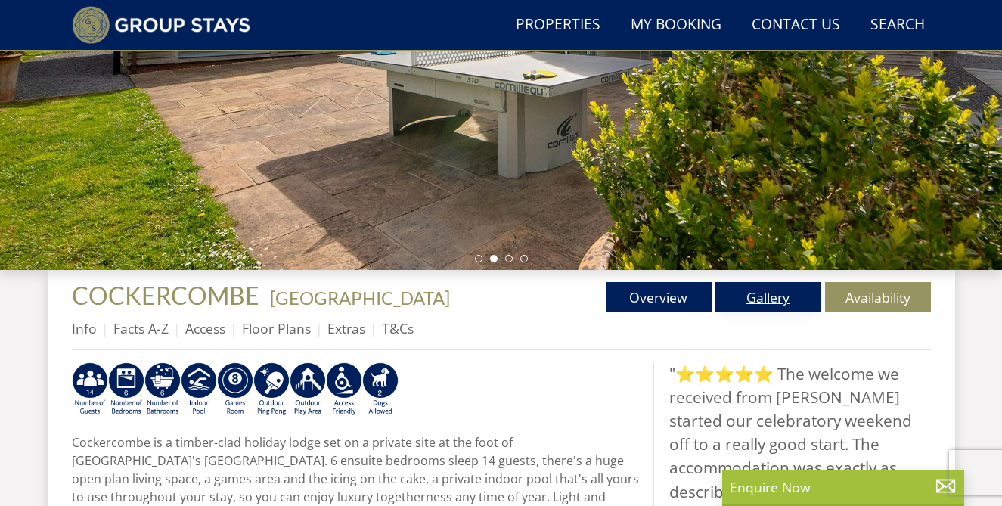
click at [737, 296] on link "Gallery" at bounding box center [768, 297] width 106 height 30
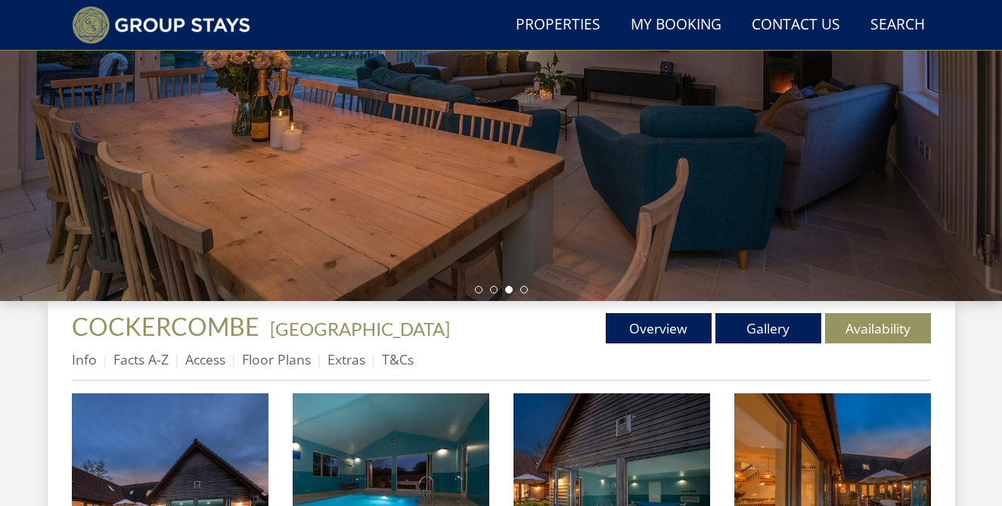
scroll to position [310, 0]
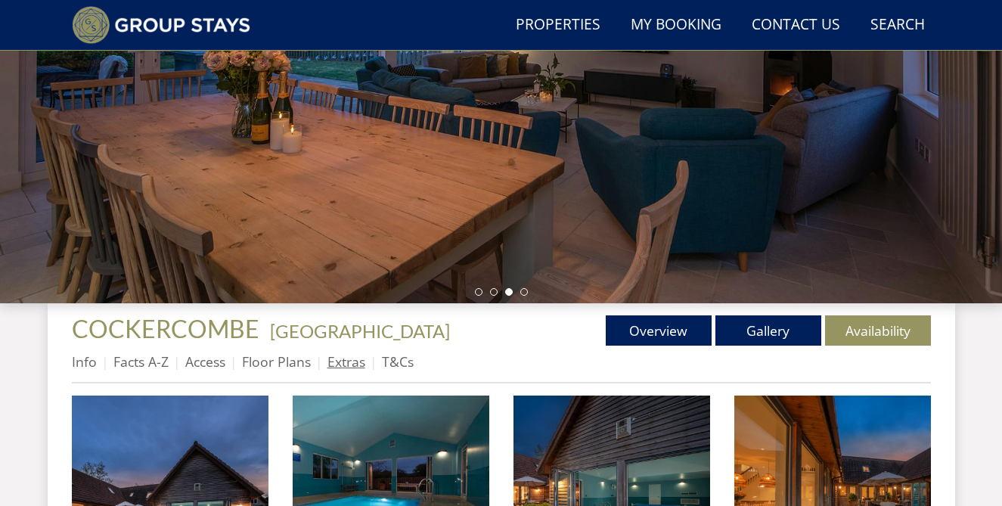
click at [347, 362] on link "Extras" at bounding box center [346, 361] width 38 height 18
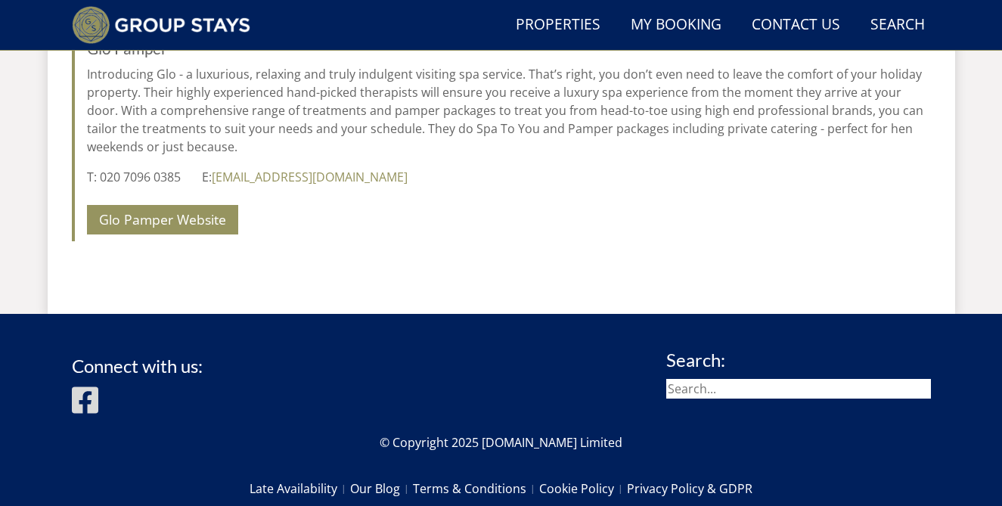
scroll to position [1228, 0]
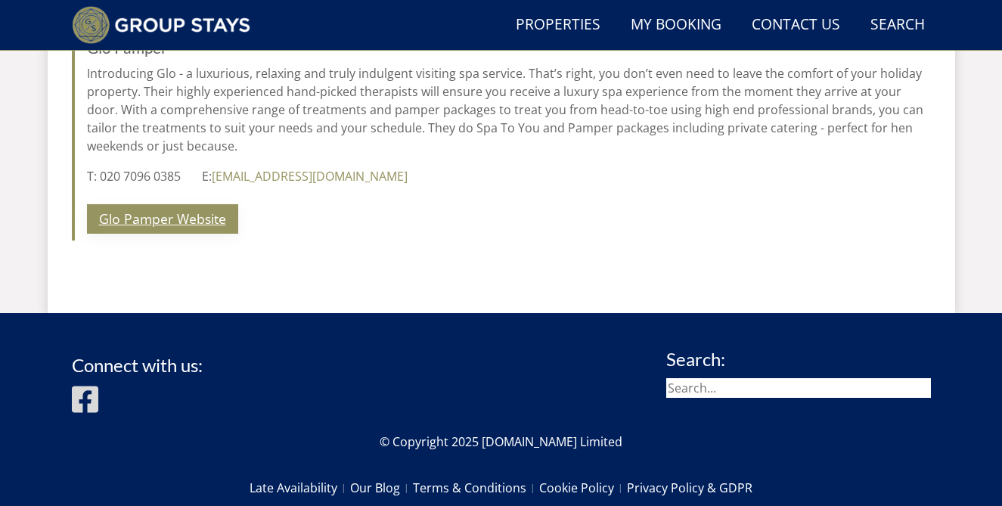
click at [161, 221] on link "Glo Pamper Website" at bounding box center [162, 218] width 151 height 29
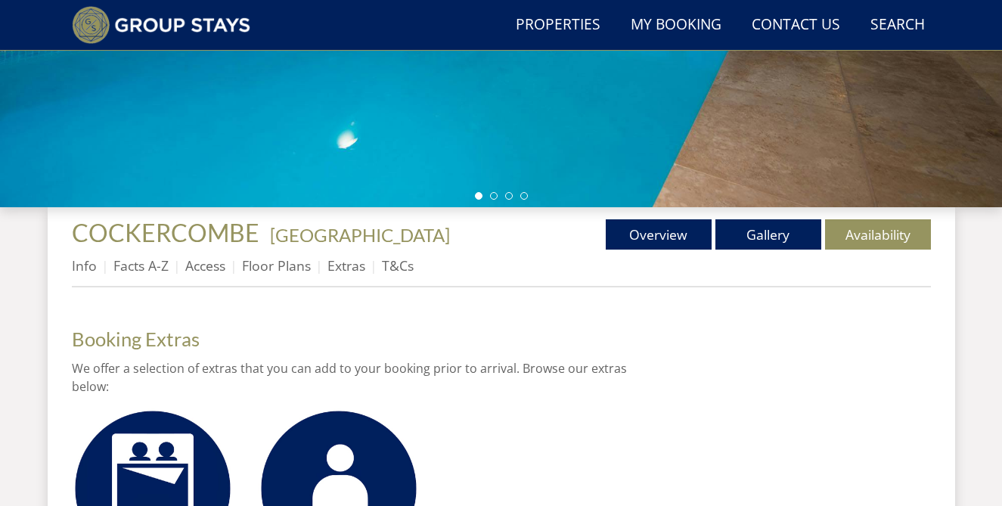
scroll to position [356, 0]
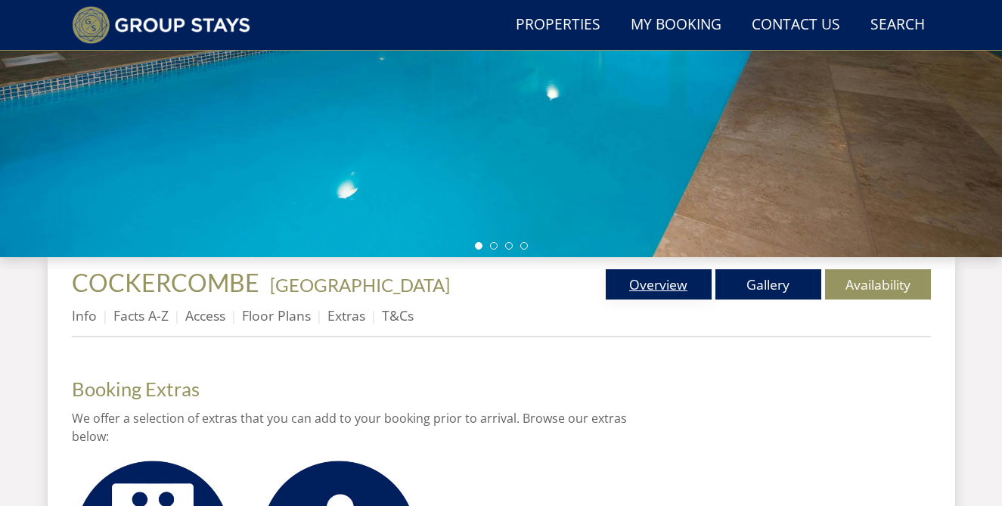
click at [673, 292] on link "Overview" at bounding box center [659, 284] width 106 height 30
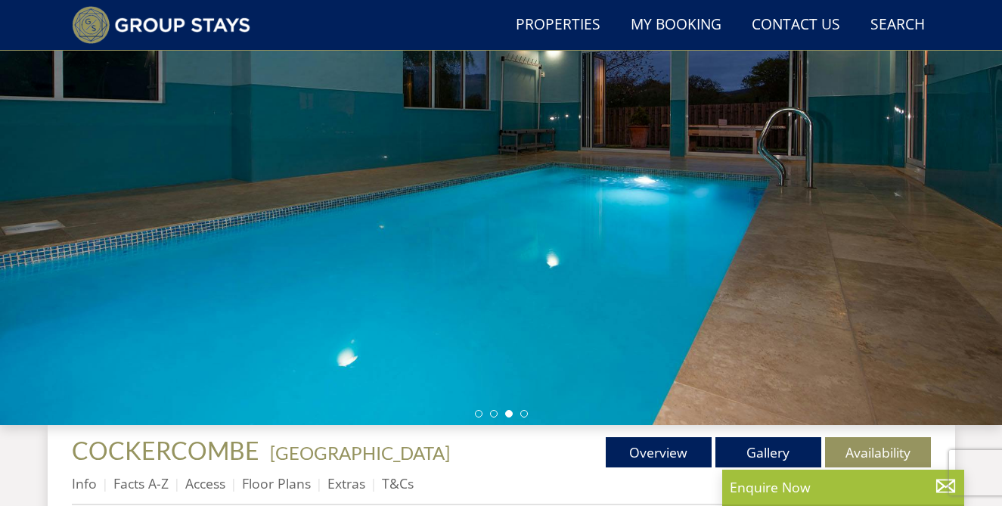
scroll to position [192, 0]
